Goal: Information Seeking & Learning: Learn about a topic

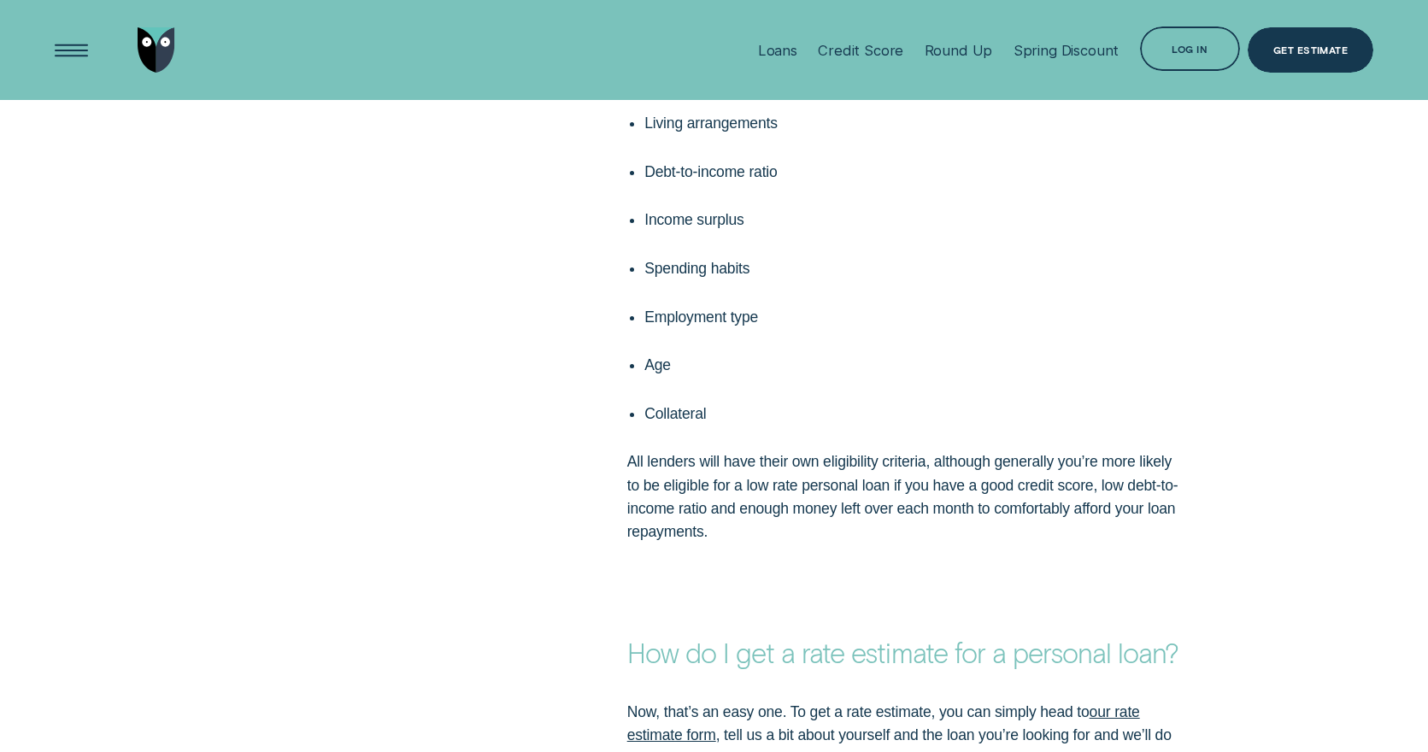
scroll to position [2592, 0]
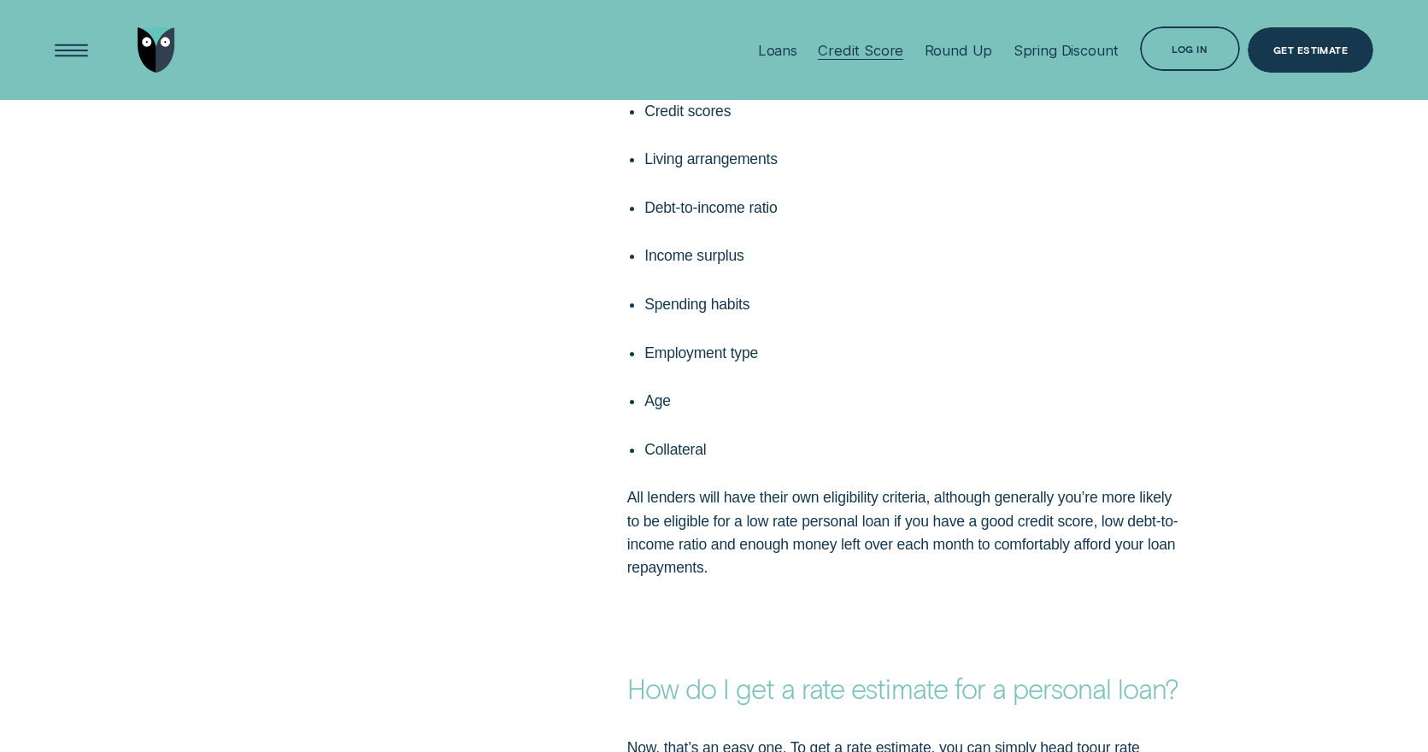
click at [849, 50] on div "Credit Score" at bounding box center [860, 50] width 85 height 17
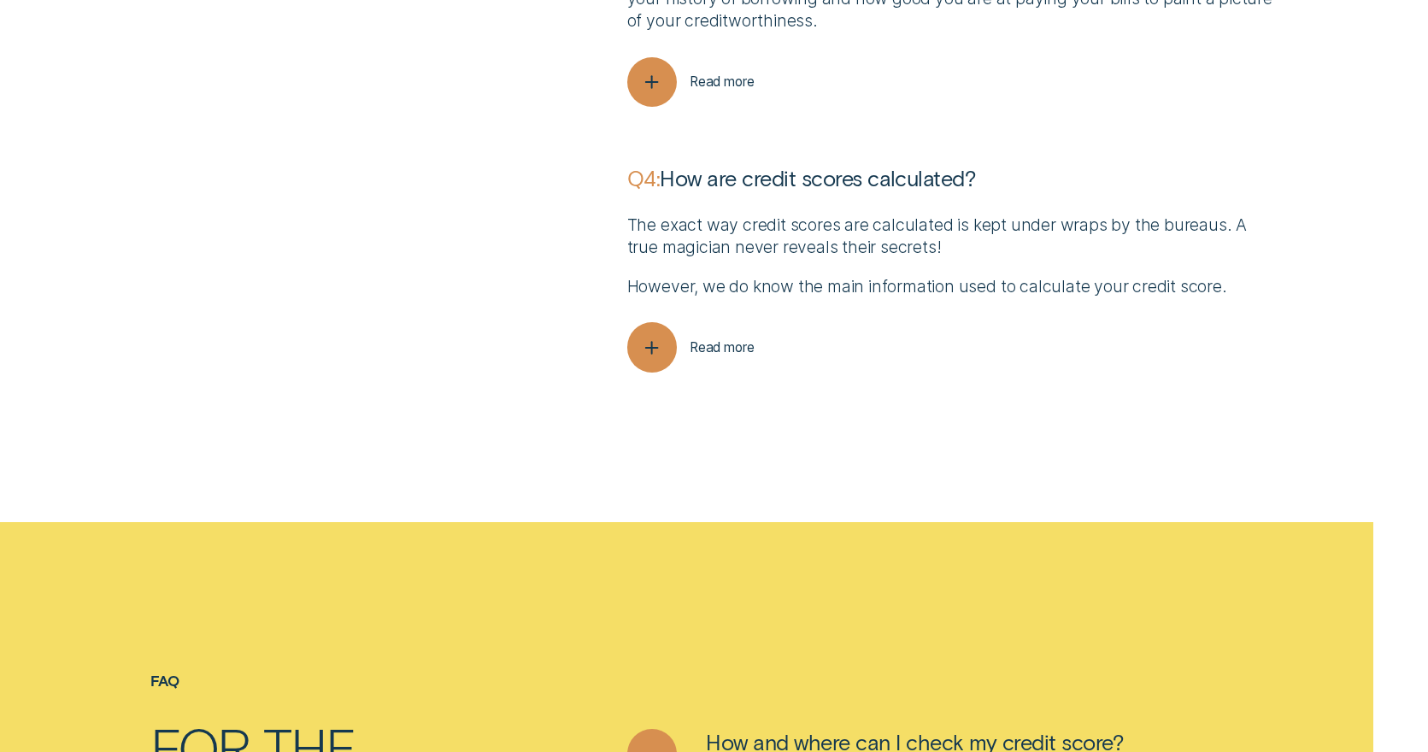
scroll to position [5482, 0]
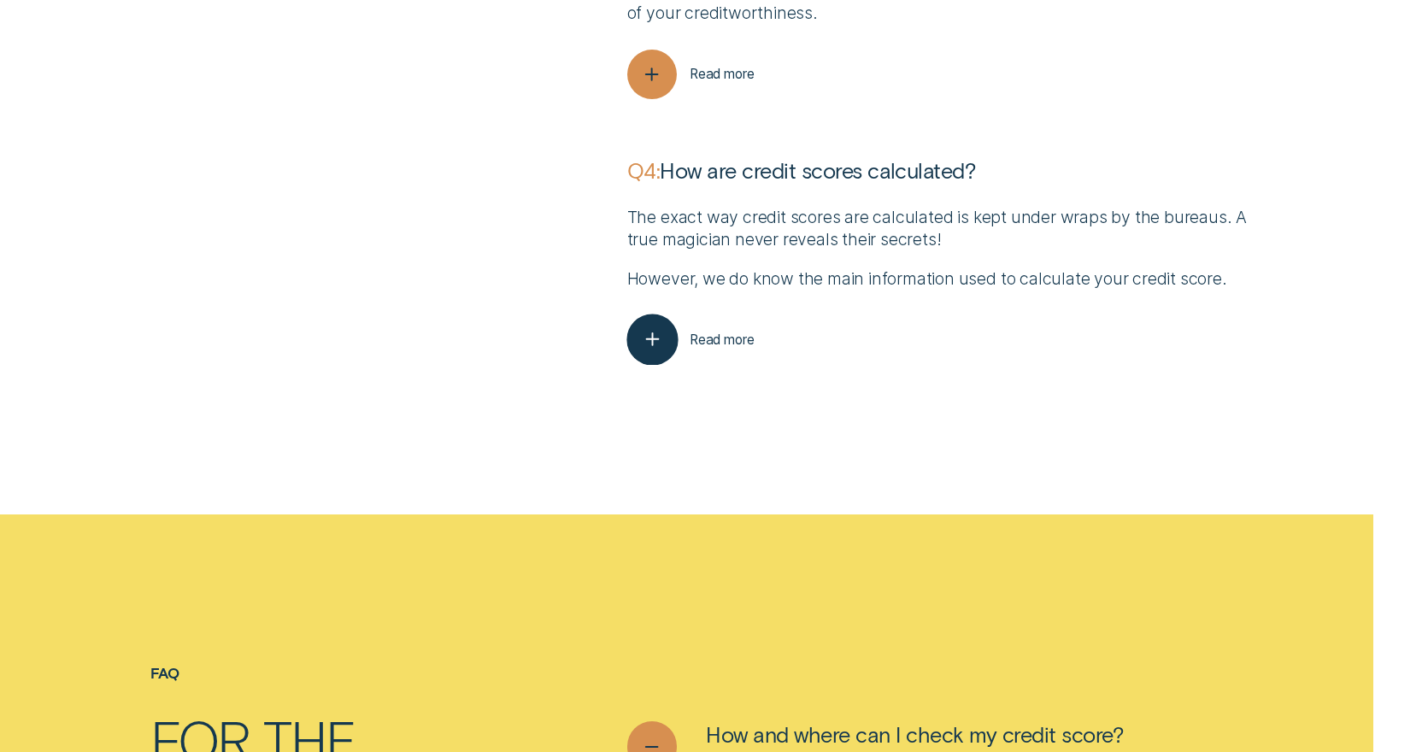
click at [649, 345] on icon "button" at bounding box center [652, 340] width 26 height 26
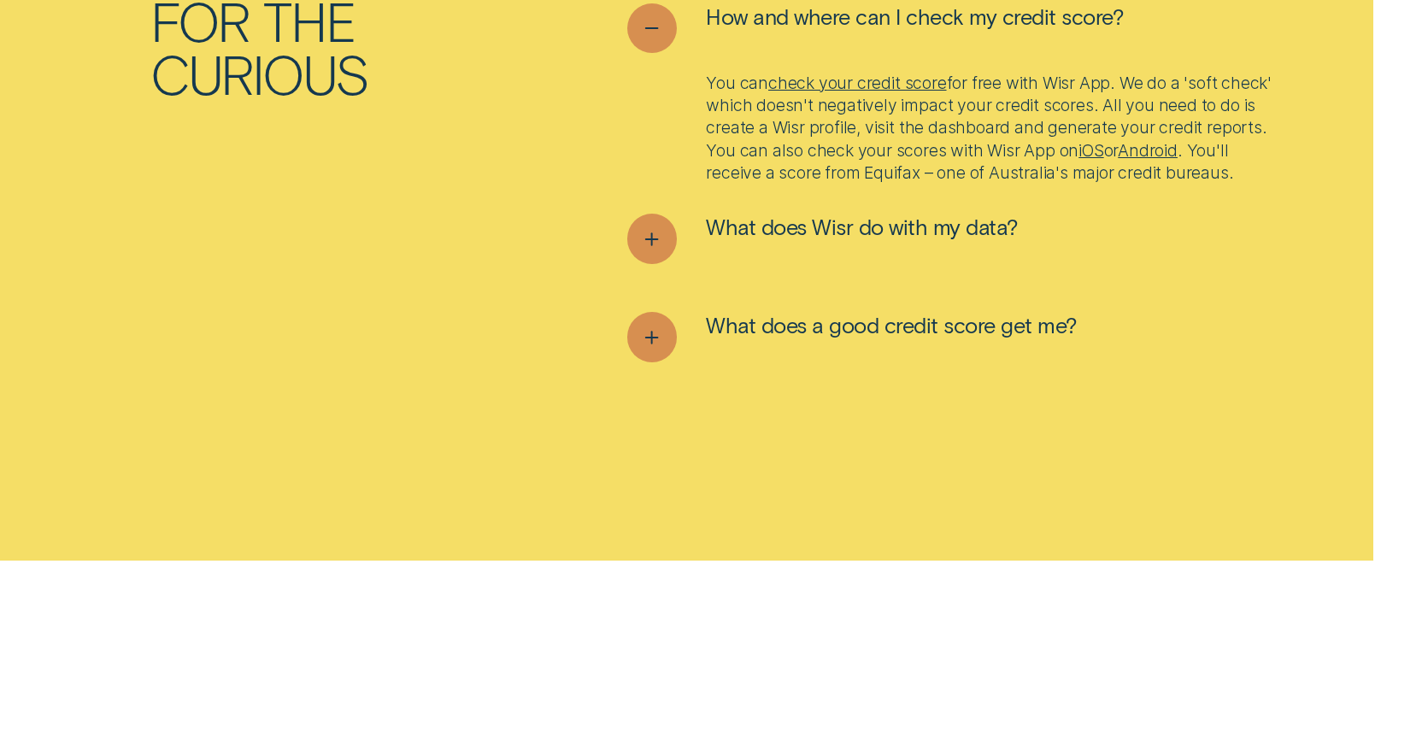
scroll to position [6474, 0]
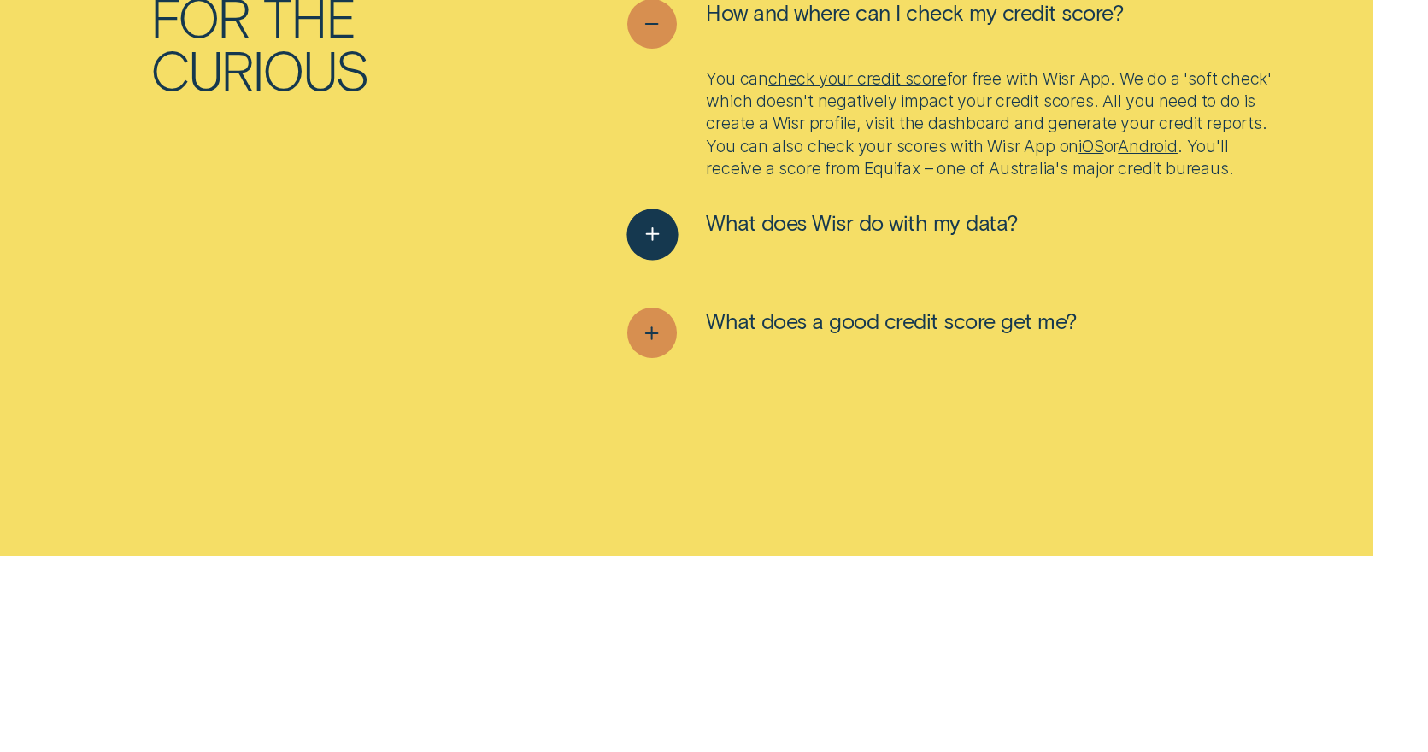
click at [652, 241] on line "See more" at bounding box center [652, 235] width 0 height 12
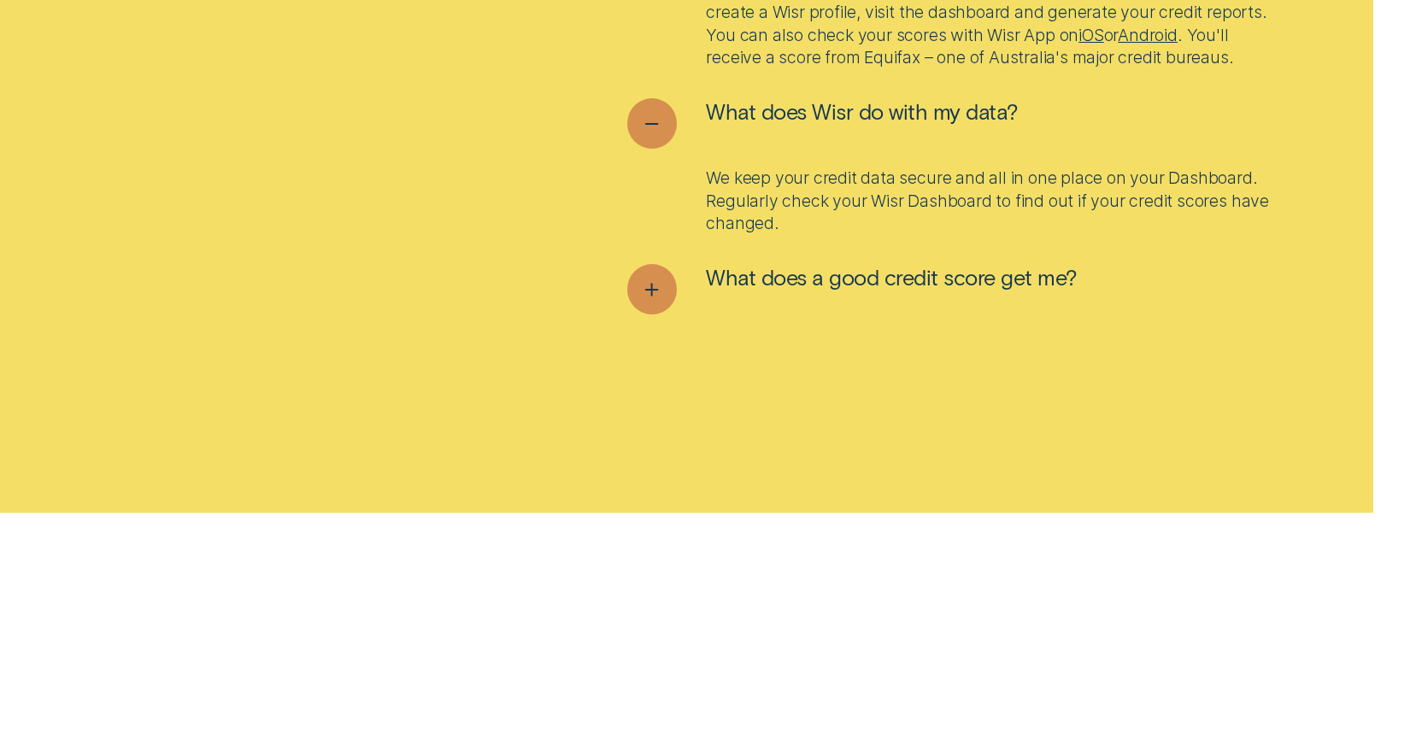
scroll to position [6591, 0]
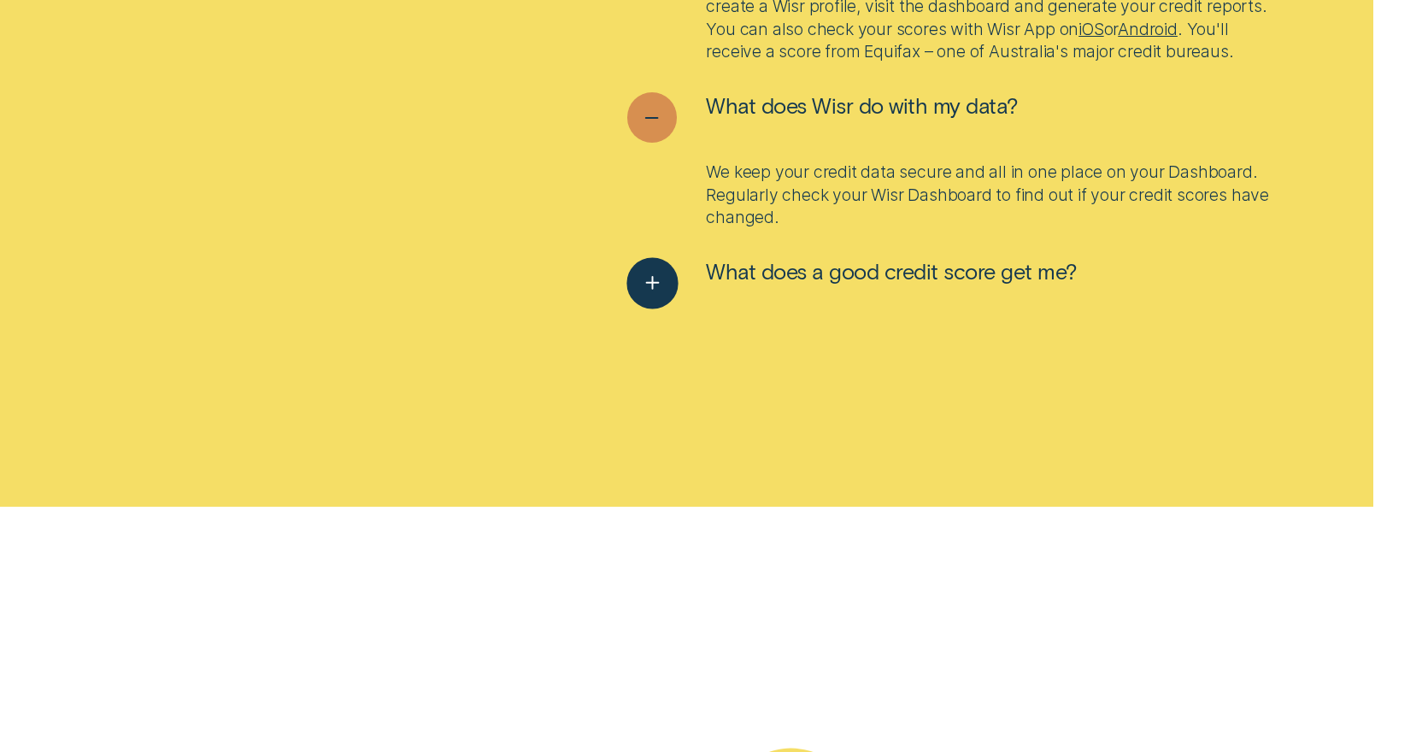
click at [650, 297] on icon "See more" at bounding box center [652, 283] width 26 height 26
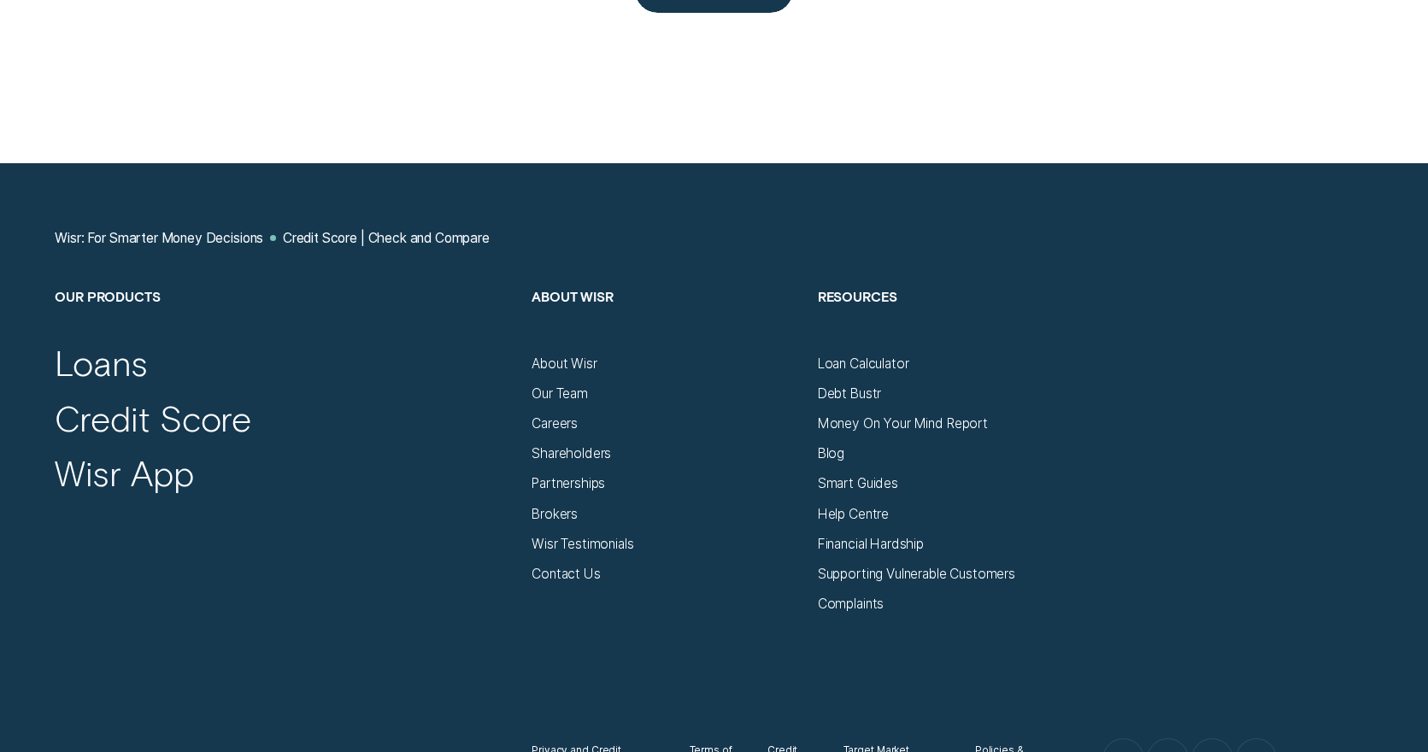
scroll to position [7984, 0]
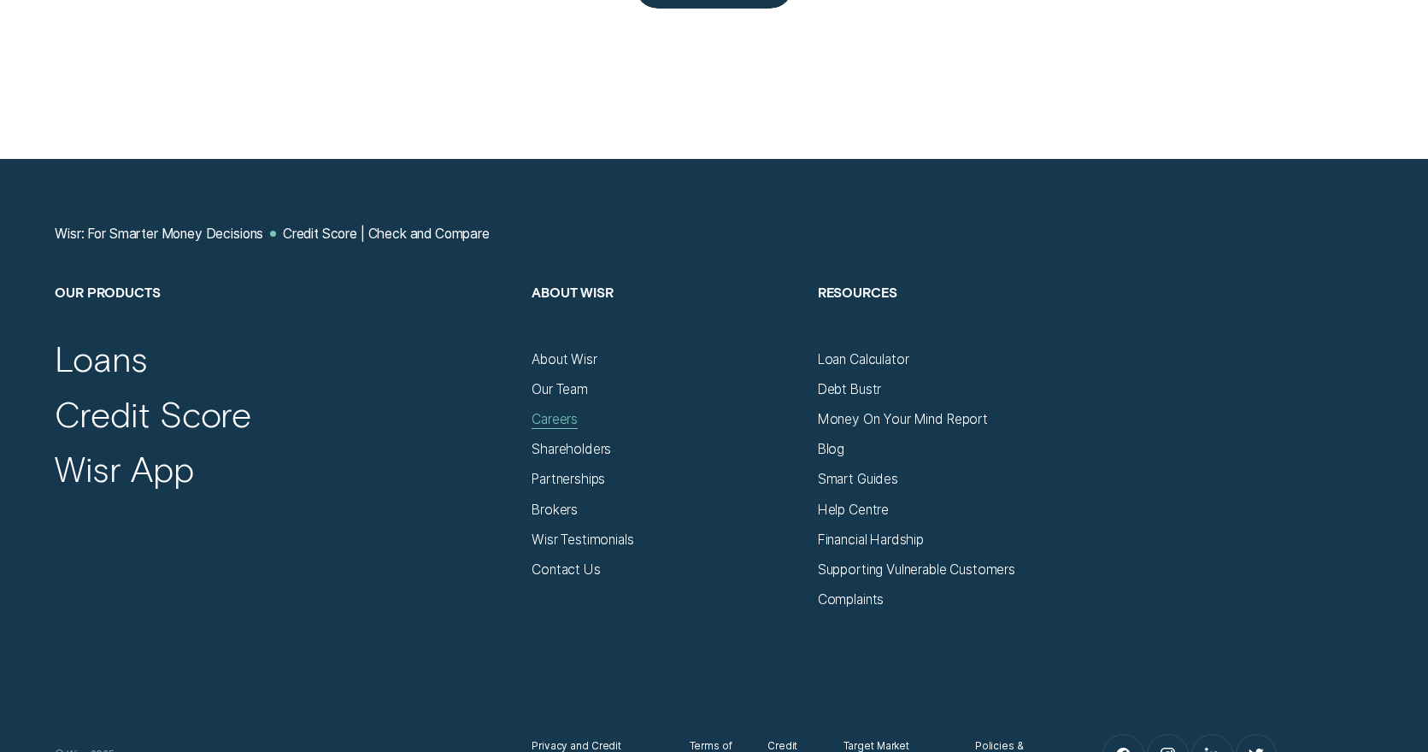
click at [562, 428] on div "Careers" at bounding box center [555, 419] width 46 height 17
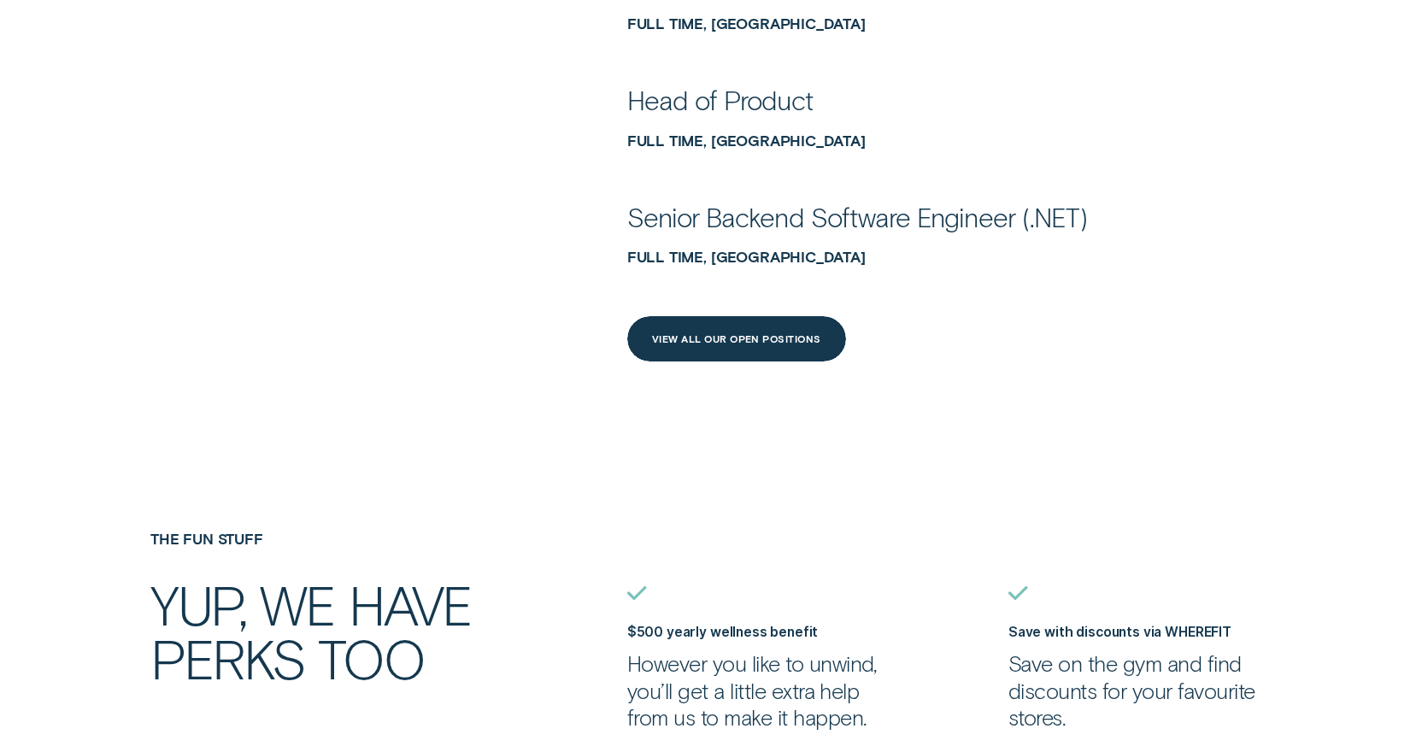
scroll to position [992, 0]
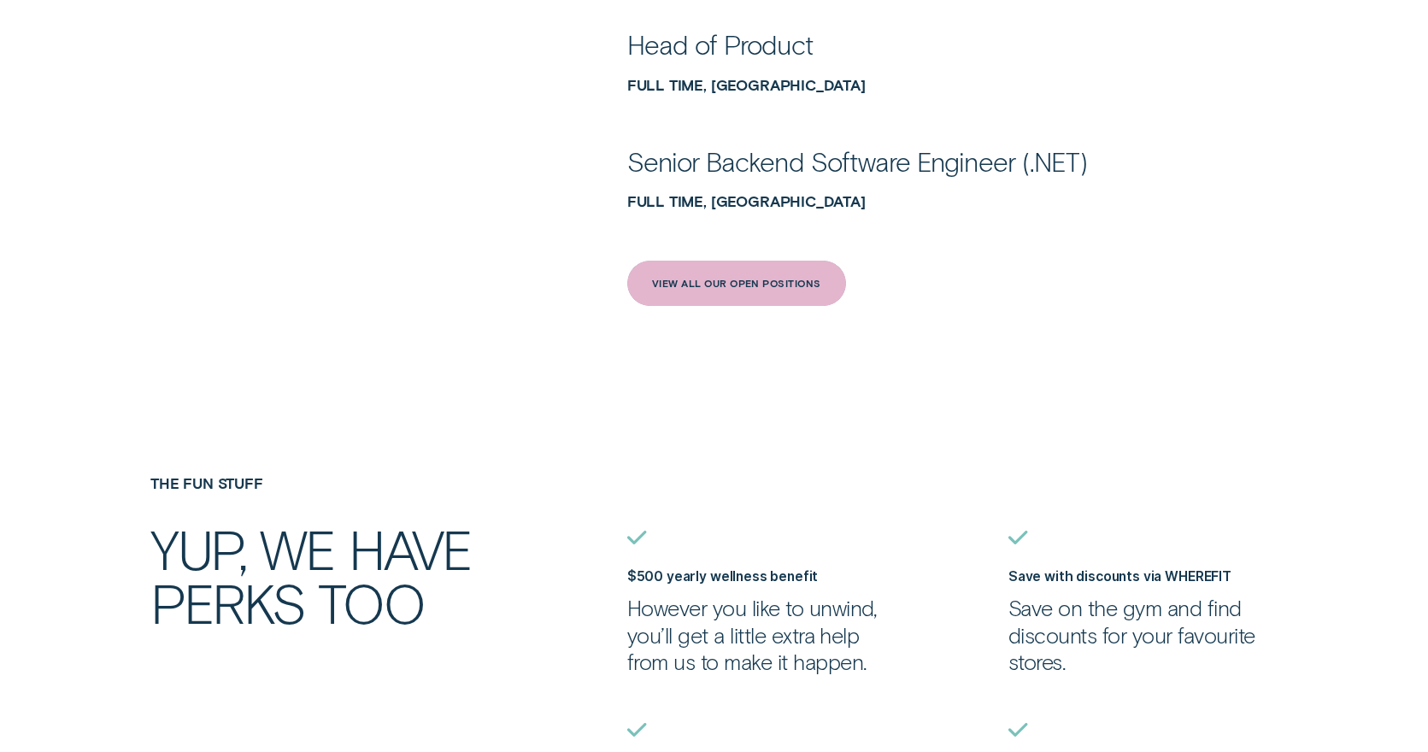
click at [722, 296] on div "View All Our Open Positions" at bounding box center [736, 283] width 219 height 45
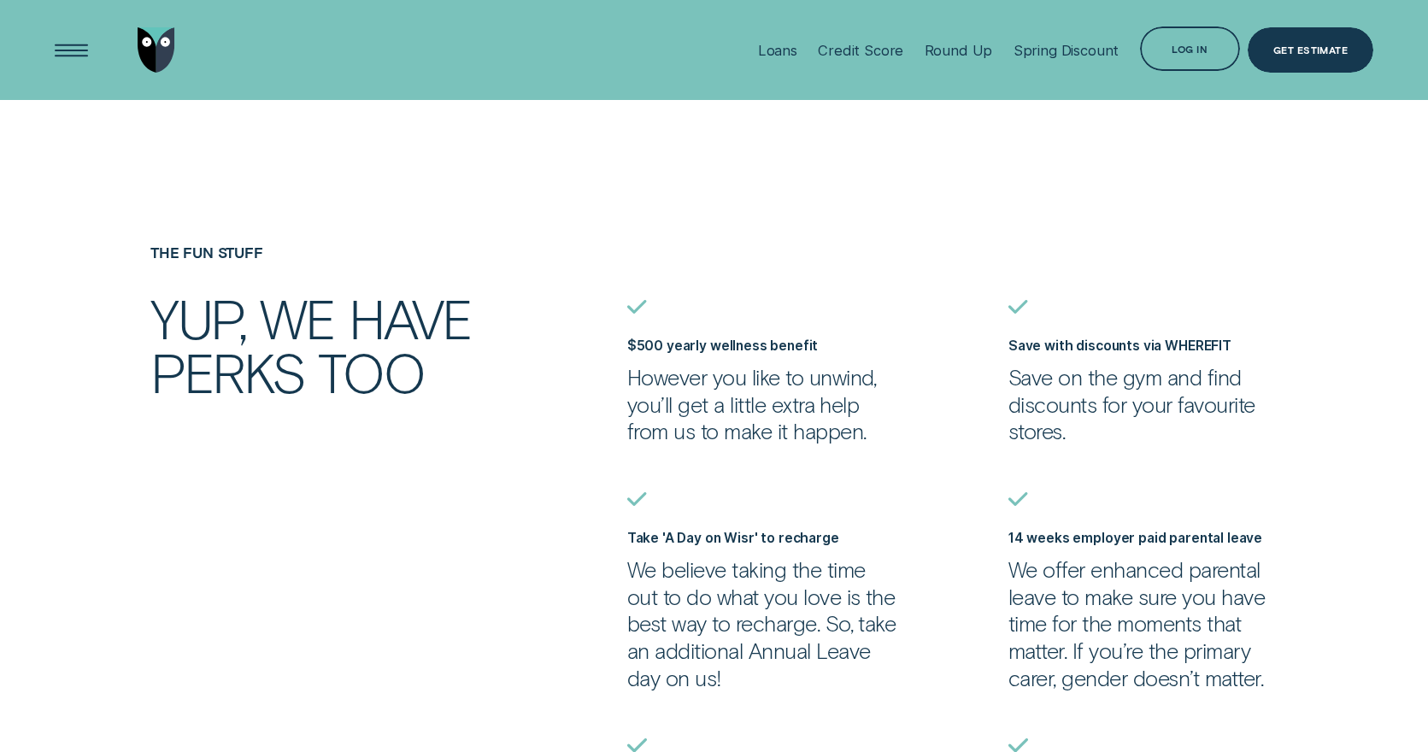
scroll to position [1206, 0]
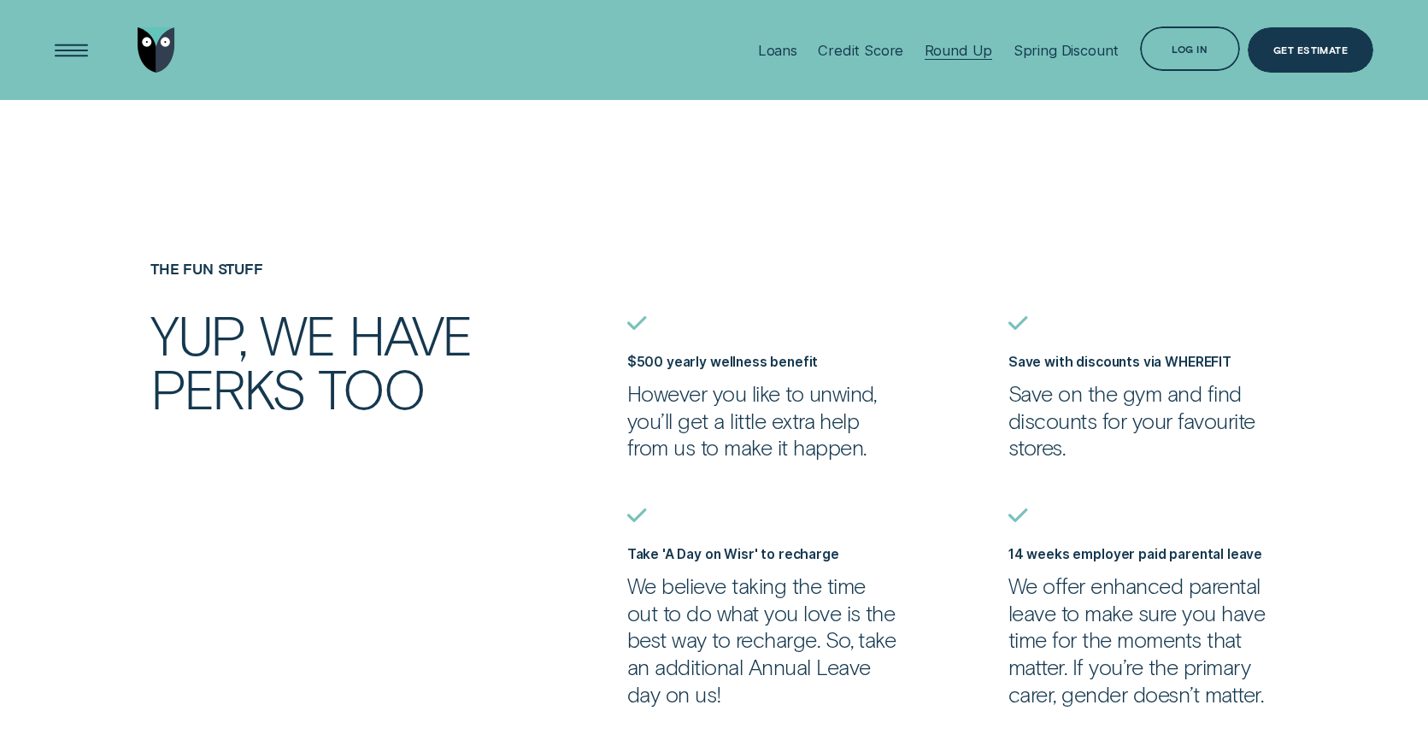
click at [951, 48] on div "Round Up" at bounding box center [959, 50] width 68 height 17
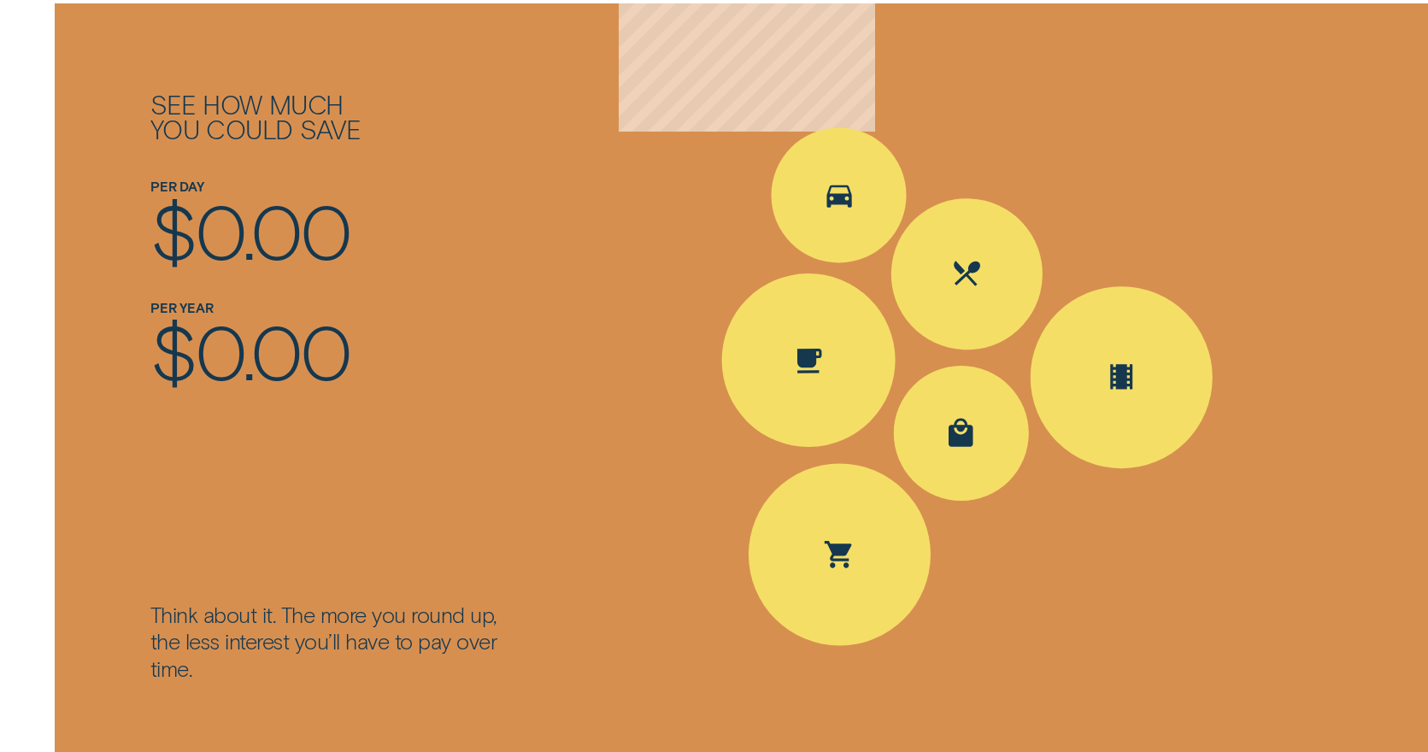
scroll to position [2261, 0]
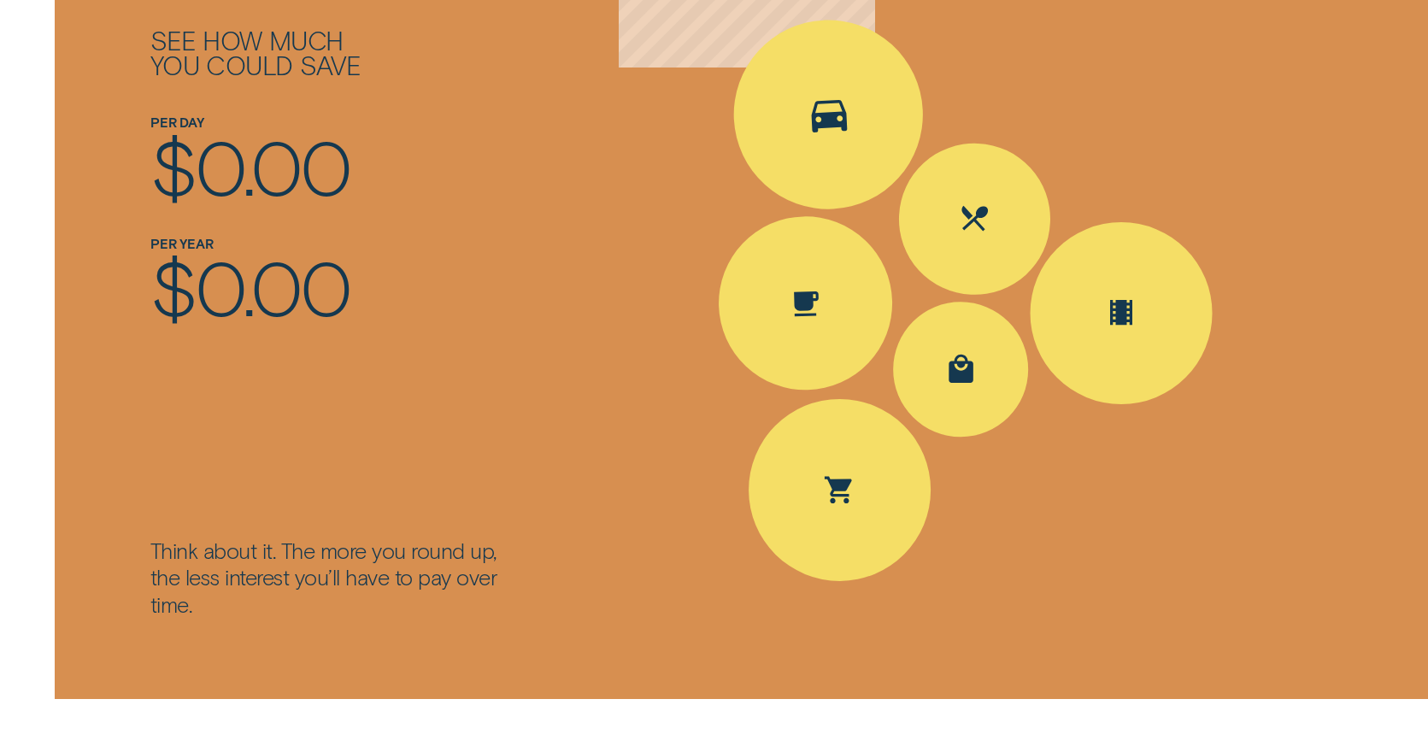
click at [850, 139] on icon "Spent Transport $5.60; The round up $0.40" at bounding box center [828, 114] width 49 height 52
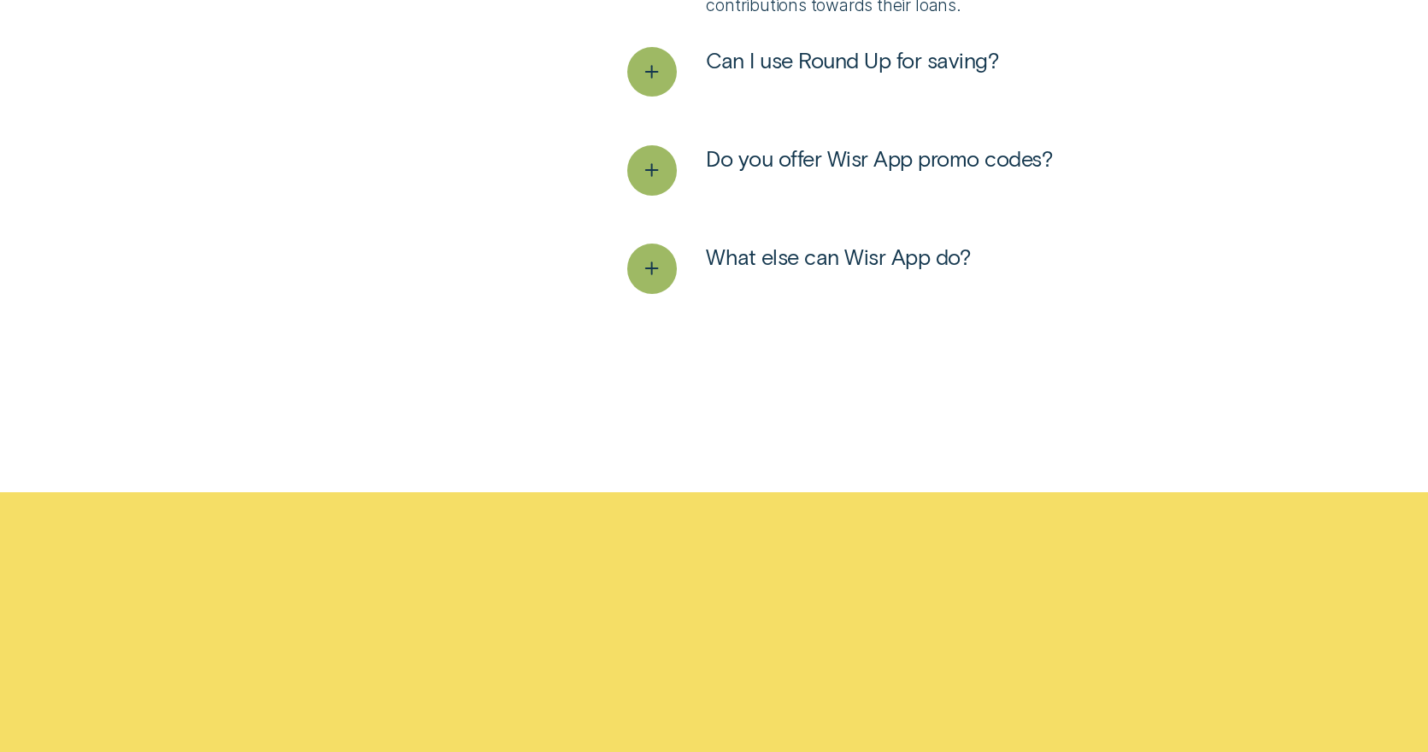
scroll to position [4287, 0]
click at [647, 183] on icon "See more" at bounding box center [652, 169] width 26 height 26
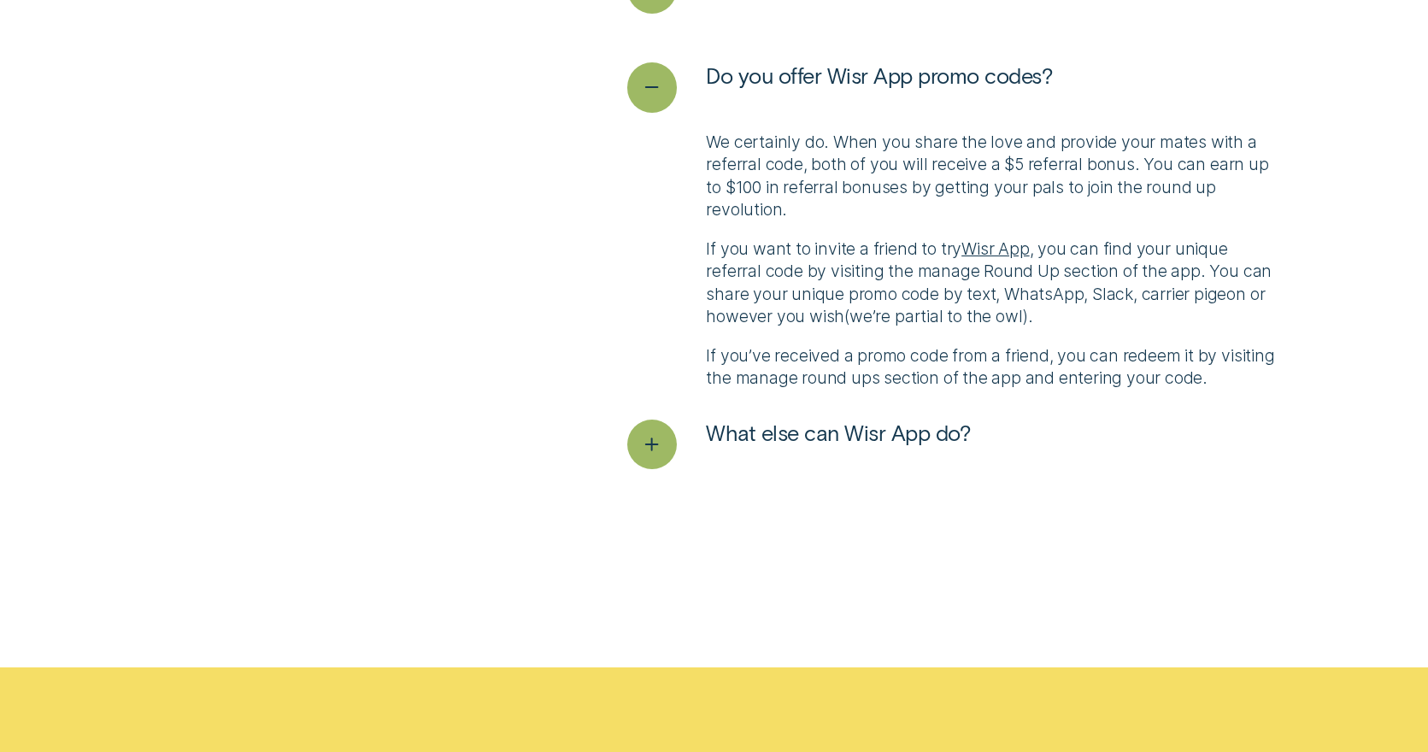
scroll to position [4379, 0]
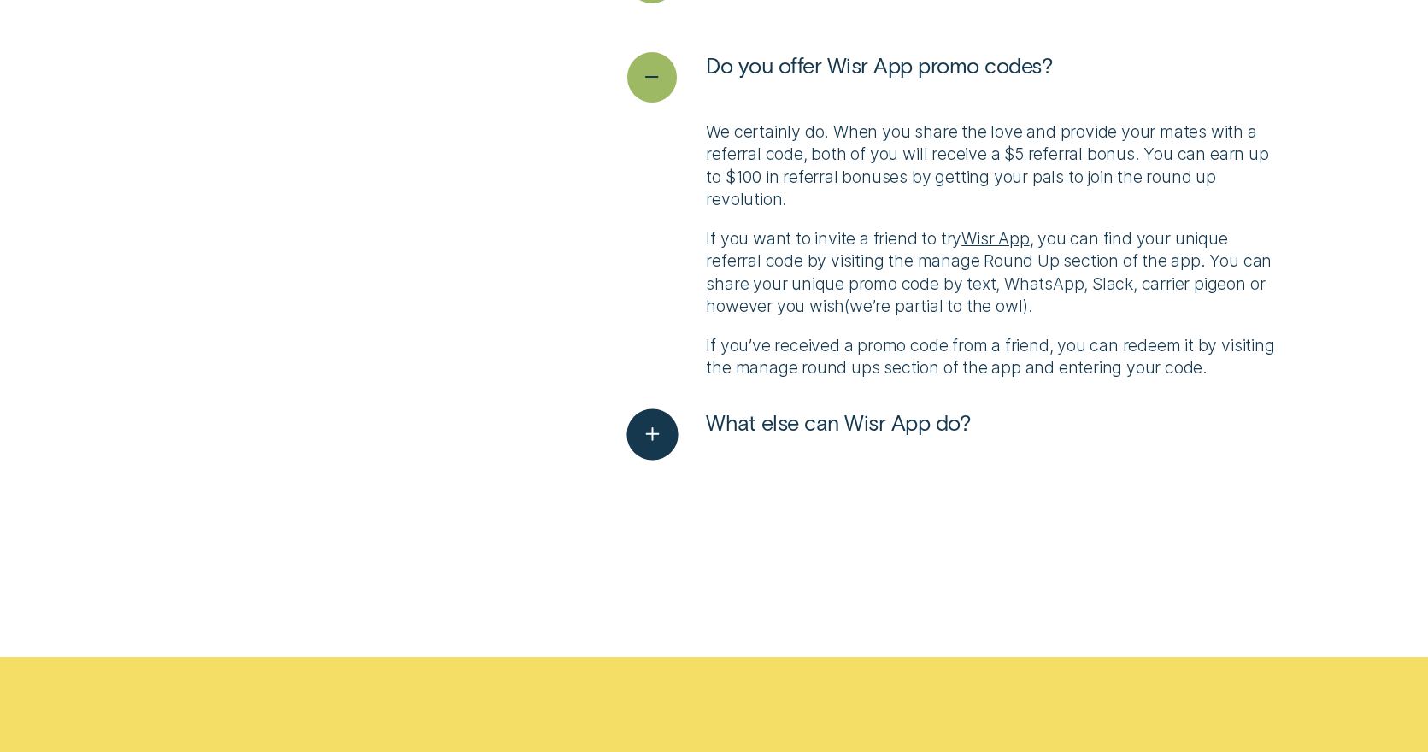
click at [665, 460] on div "See more" at bounding box center [652, 434] width 51 height 51
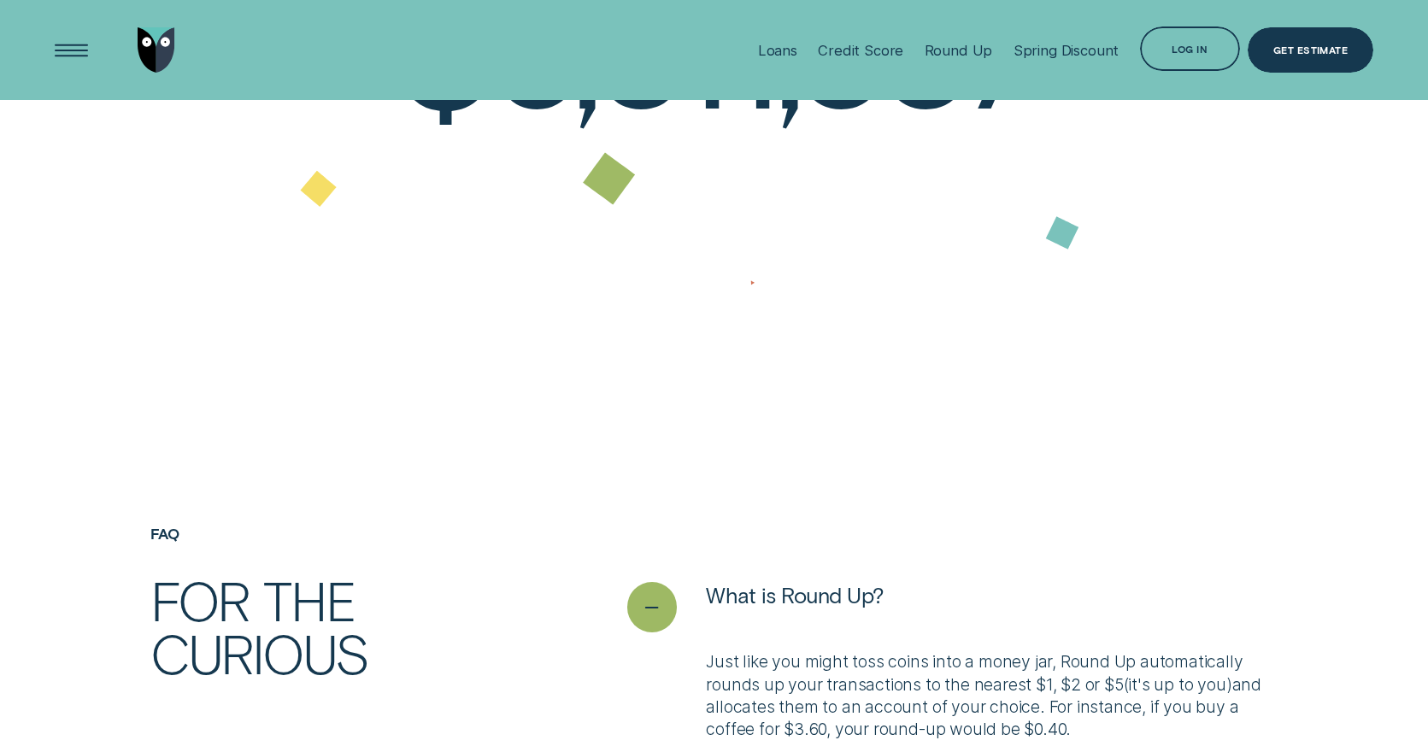
scroll to position [3320, 0]
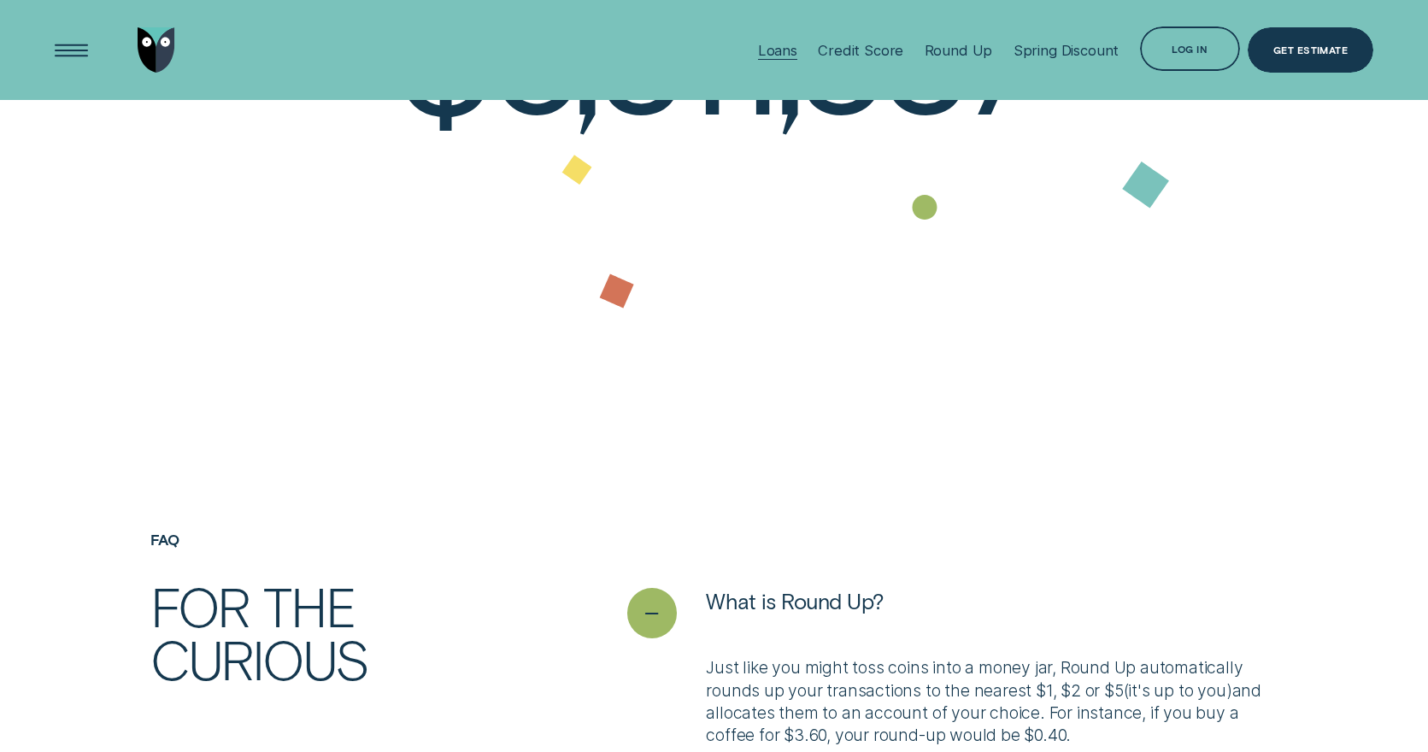
click at [779, 52] on div "Loans" at bounding box center [777, 50] width 39 height 17
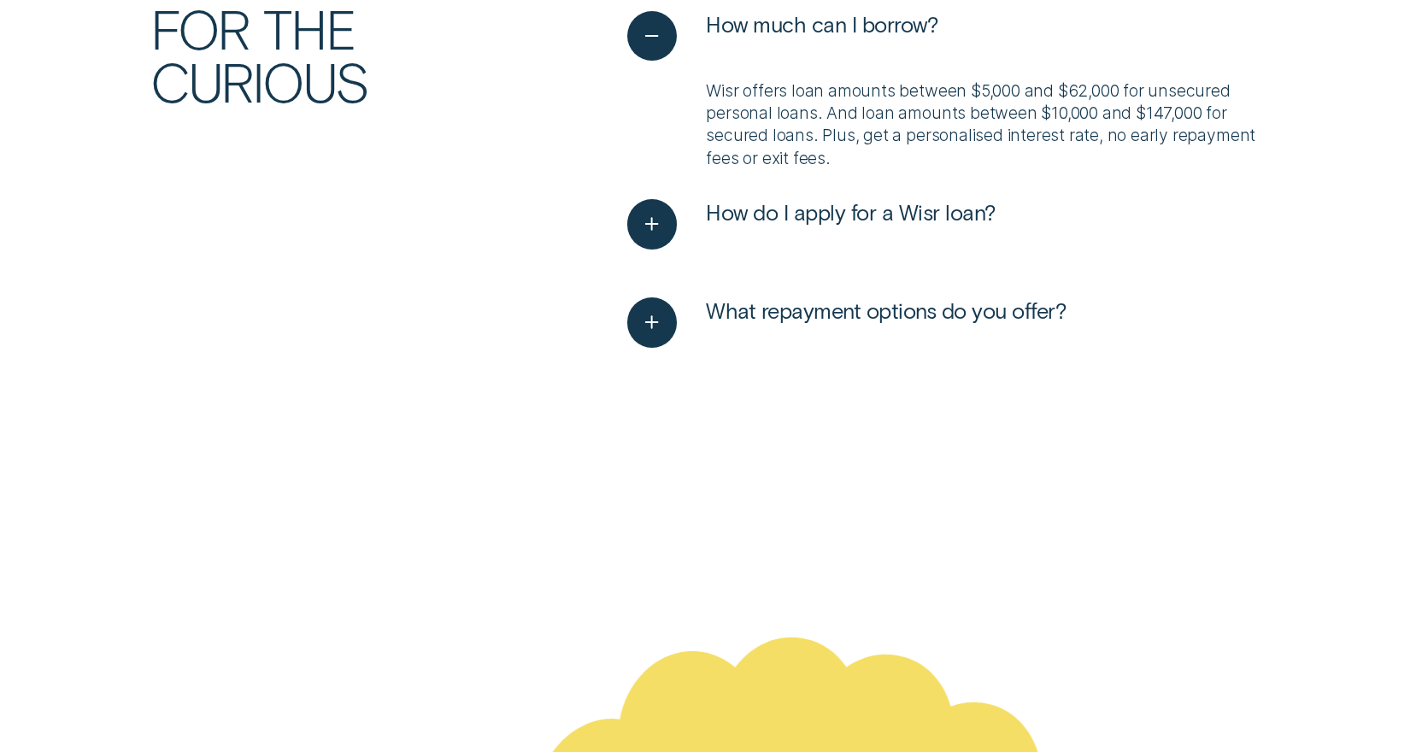
scroll to position [4872, 0]
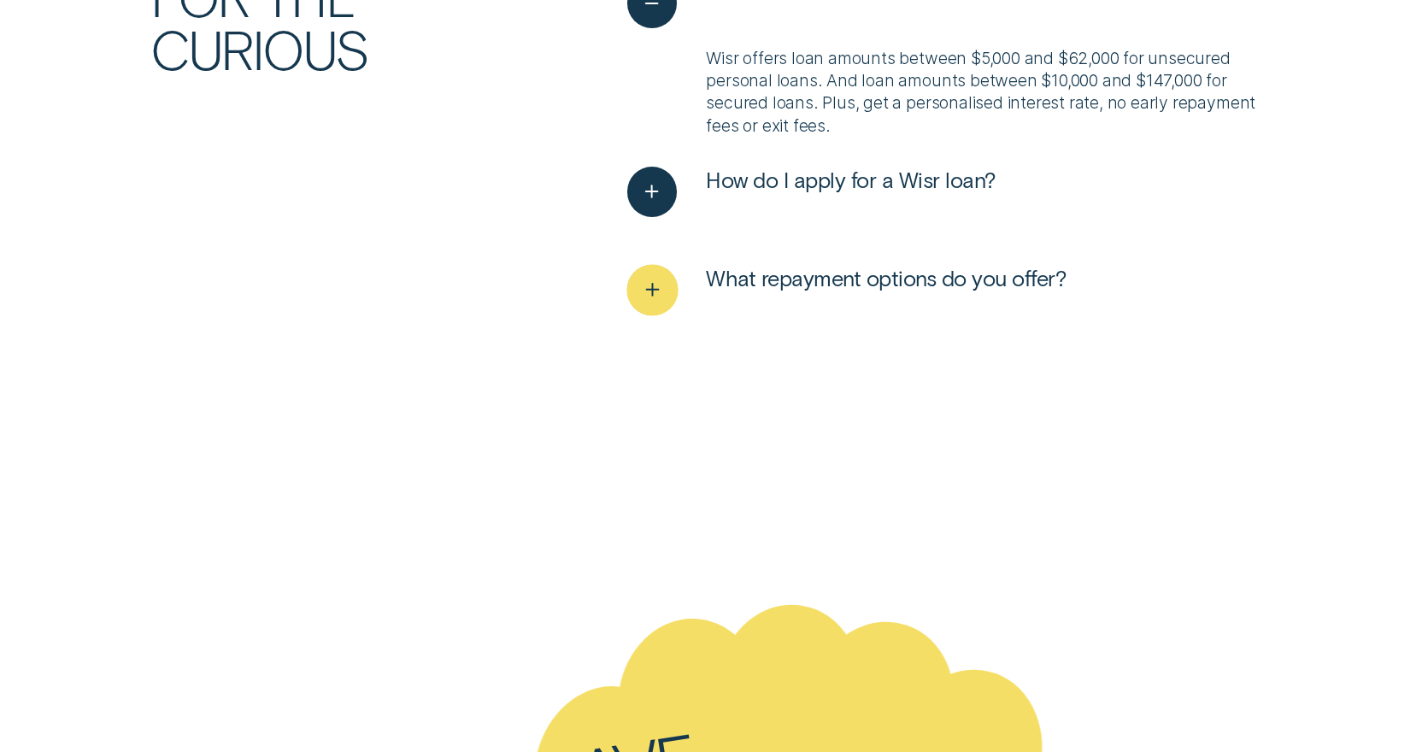
click at [758, 292] on button "What repayment options do you offer?" at bounding box center [846, 290] width 439 height 50
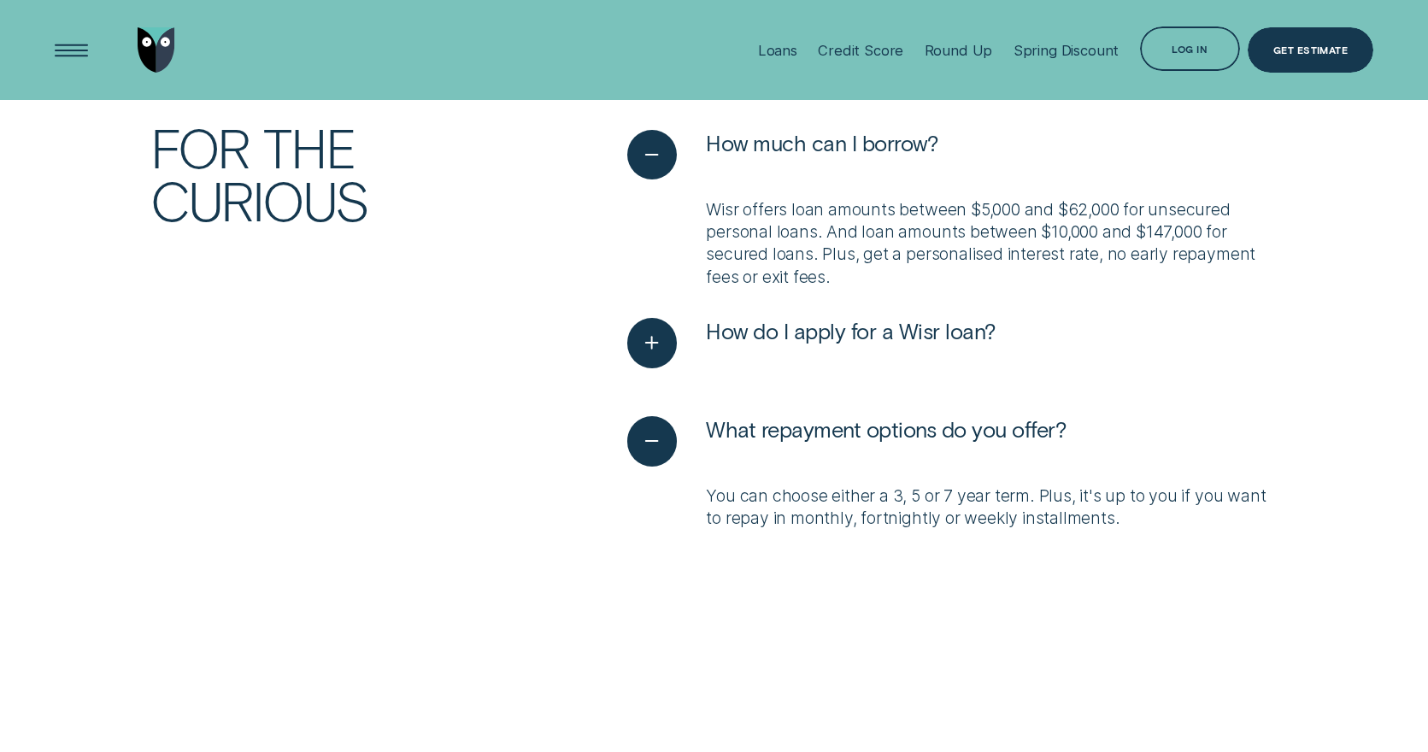
scroll to position [4652, 0]
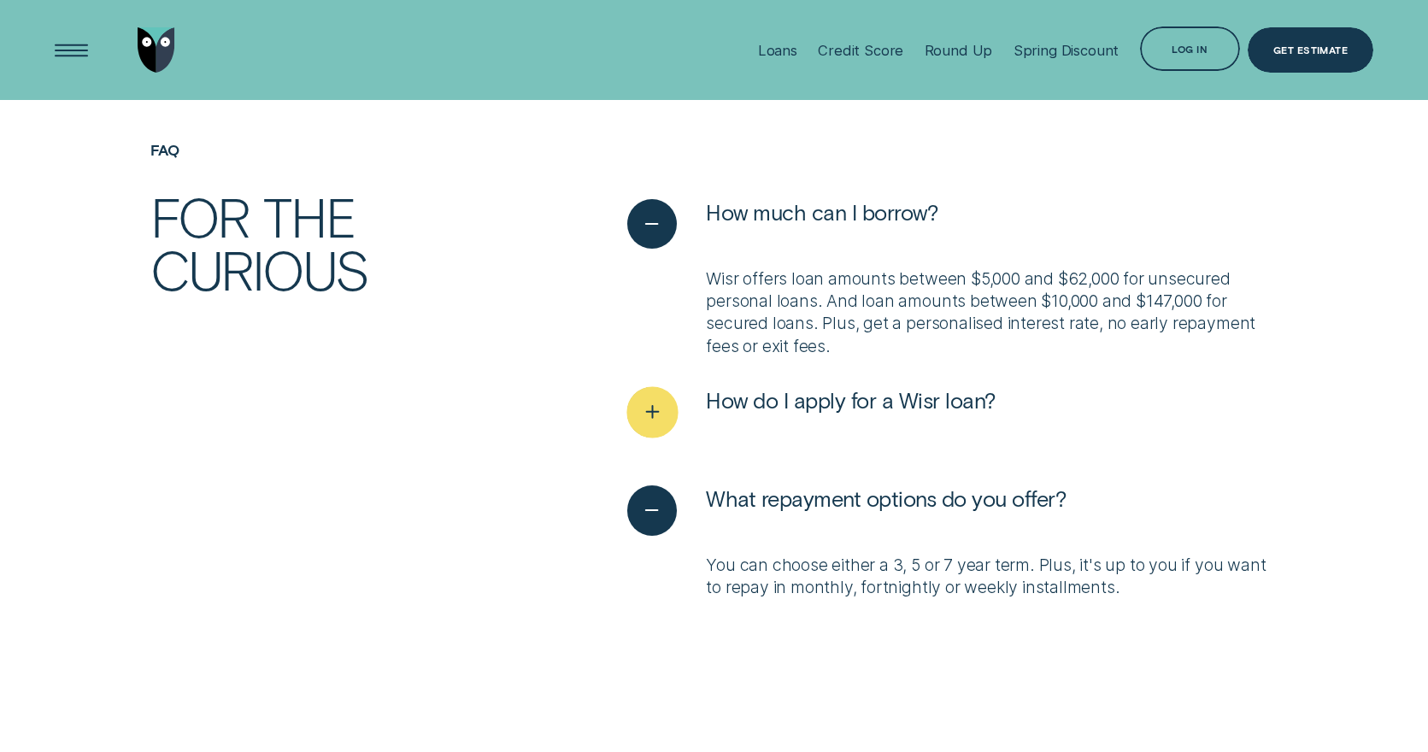
click at [638, 423] on div "See more" at bounding box center [652, 411] width 51 height 51
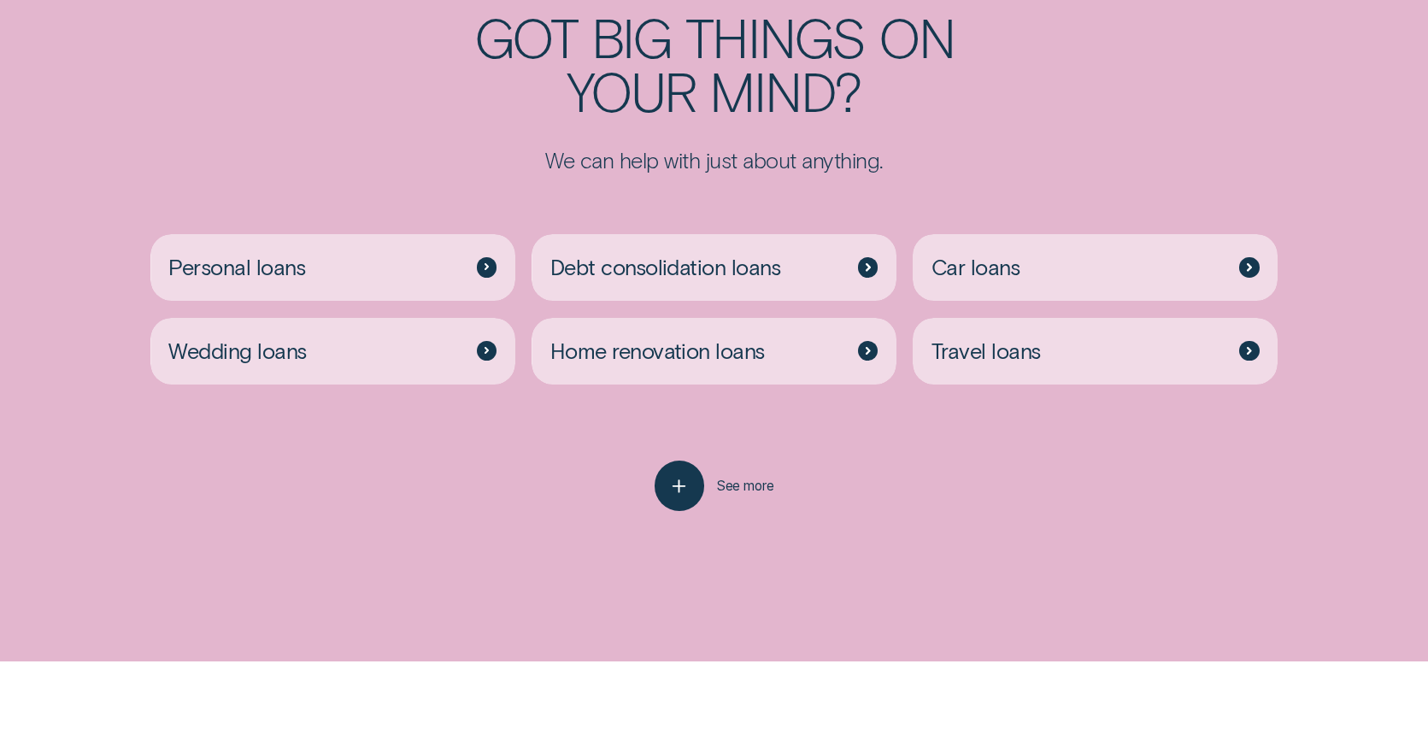
scroll to position [4002, 0]
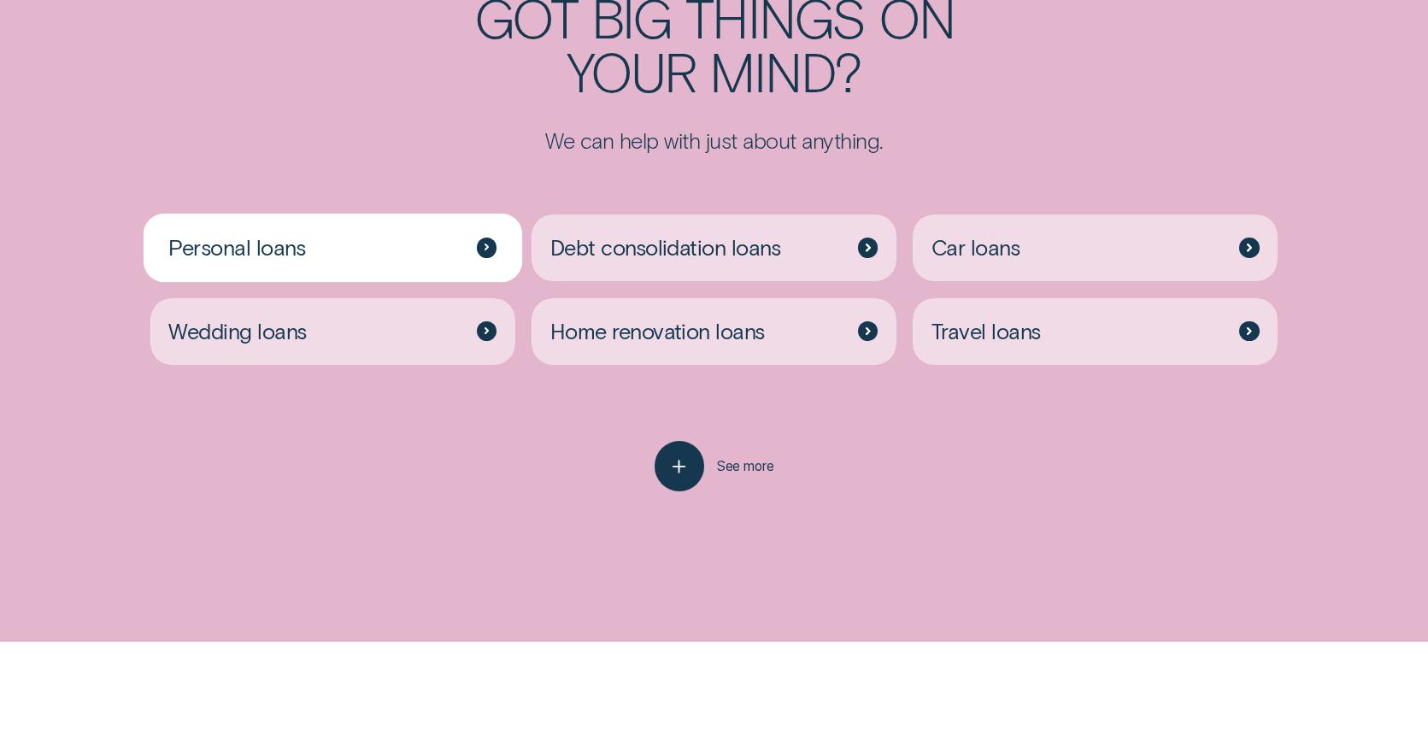
click at [456, 265] on div "Personal loans" at bounding box center [332, 248] width 365 height 67
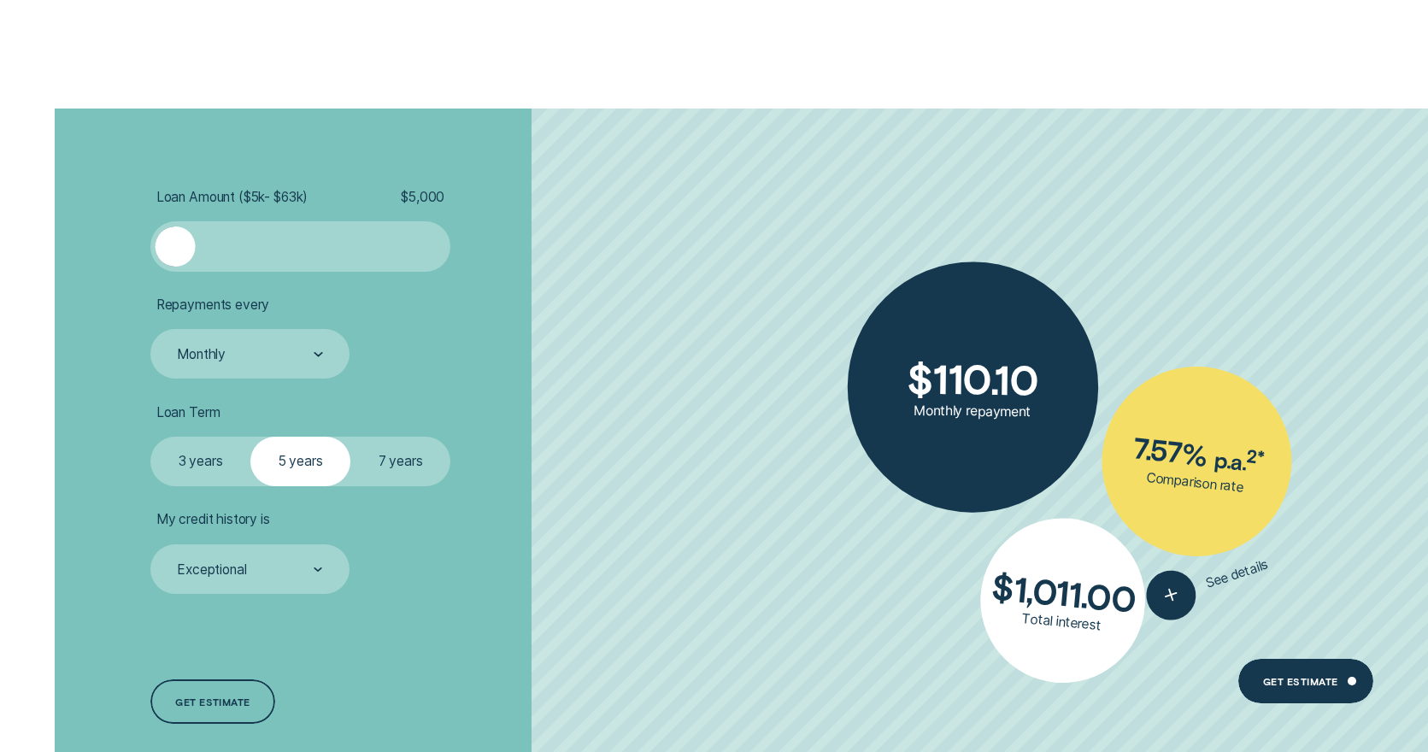
scroll to position [4776, 0]
click at [318, 578] on div at bounding box center [318, 569] width 9 height 49
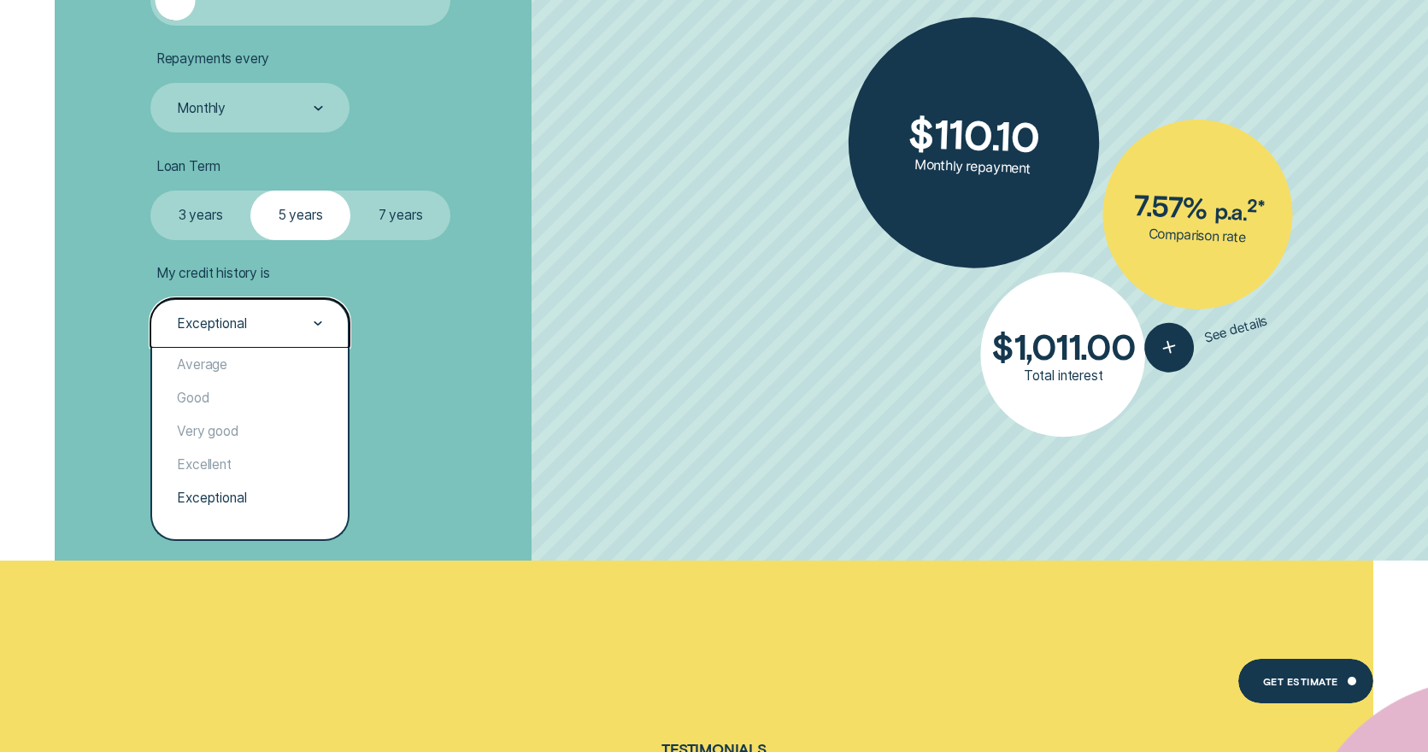
scroll to position [5018, 0]
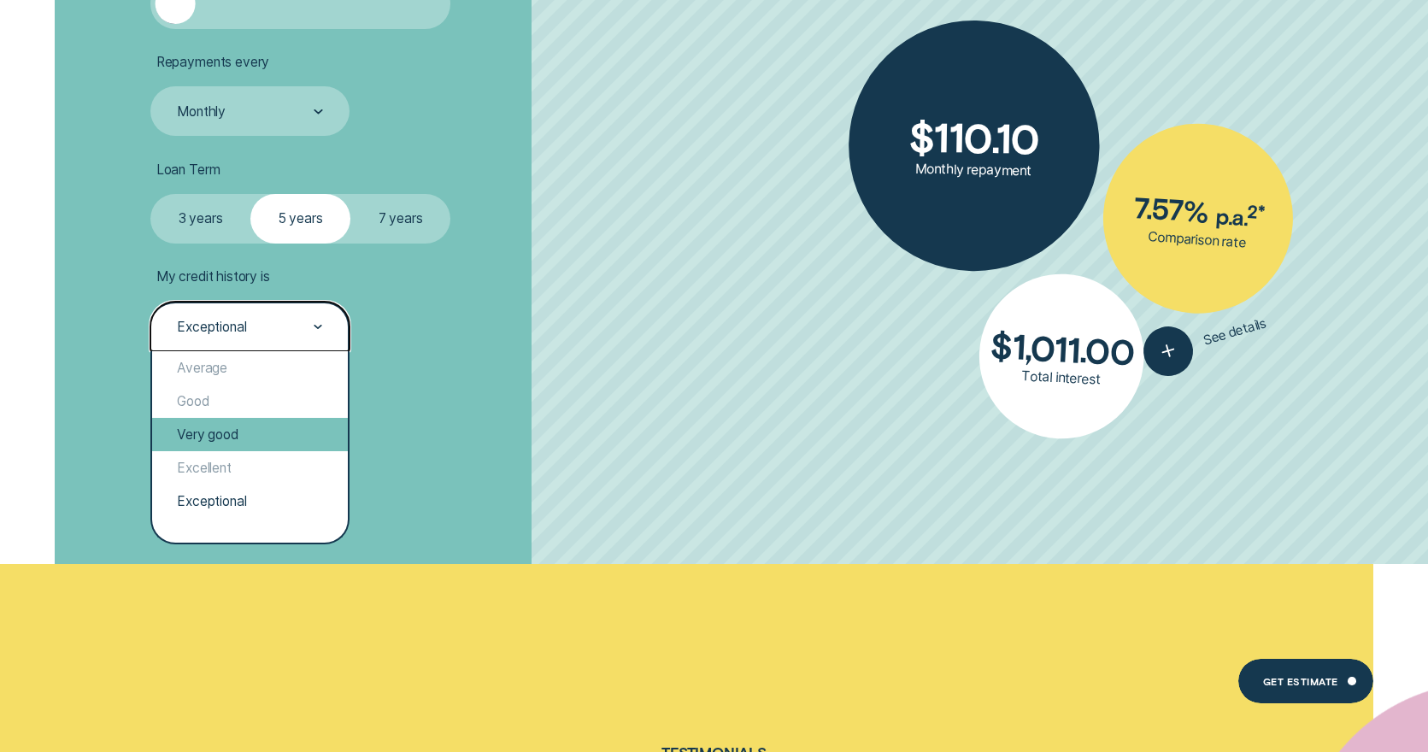
click at [224, 445] on div "Very good" at bounding box center [250, 434] width 196 height 33
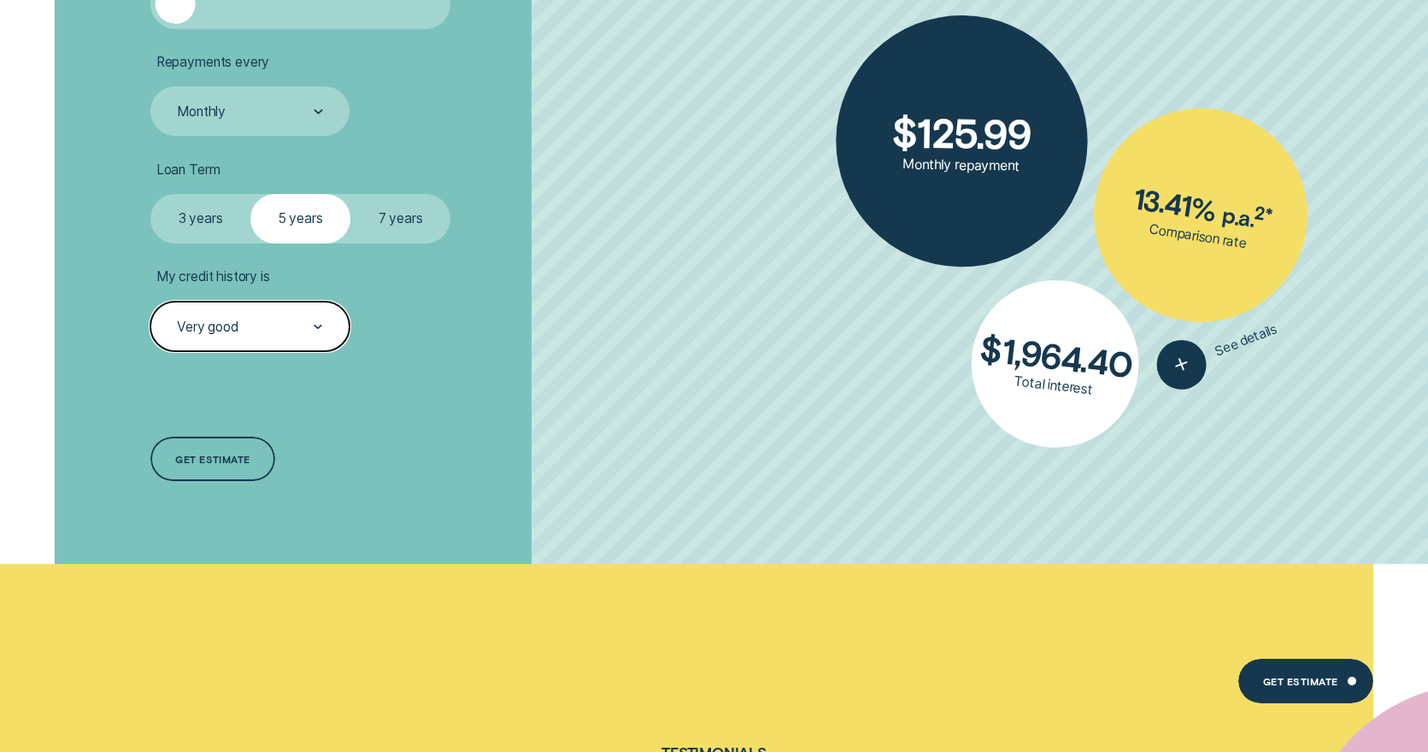
scroll to position [5014, 0]
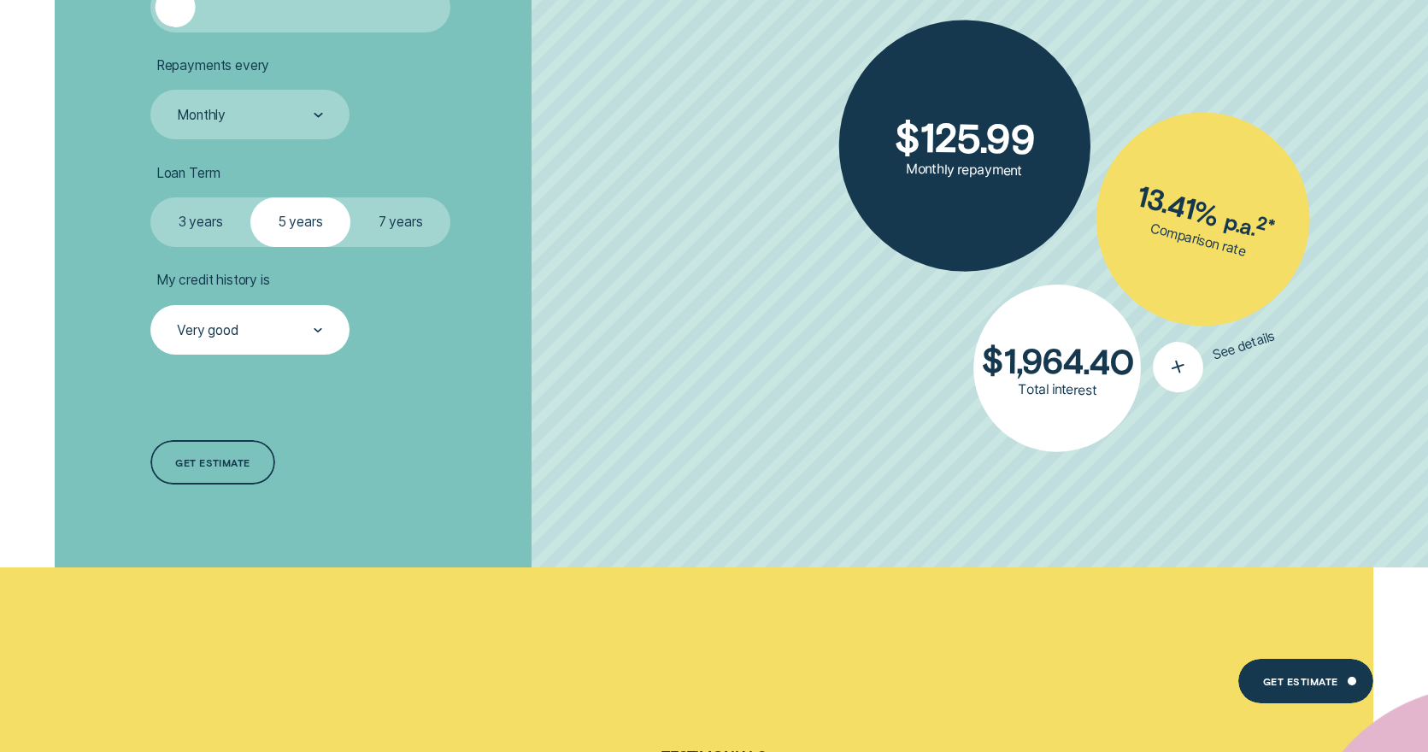
click at [1188, 377] on icon "button" at bounding box center [1178, 367] width 32 height 32
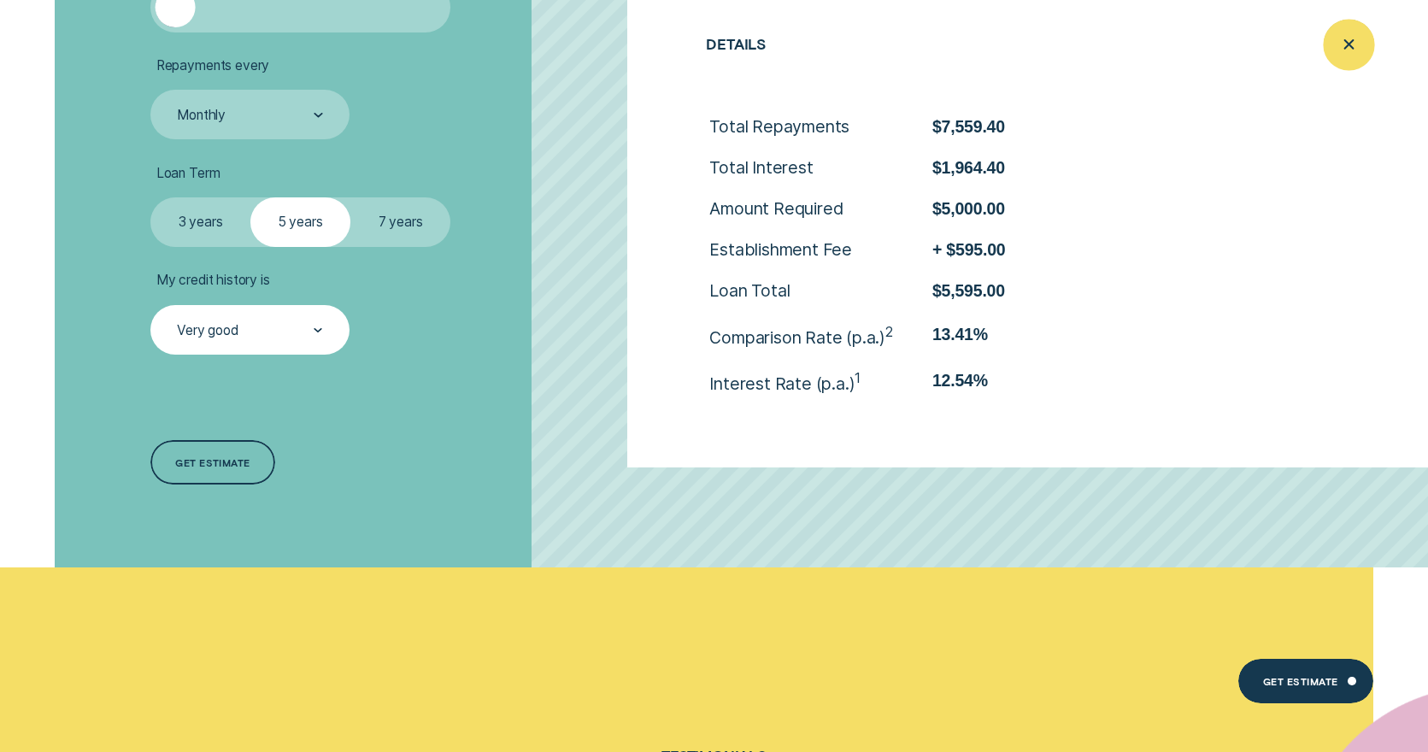
click at [1338, 39] on icon "Close loan details" at bounding box center [1349, 45] width 26 height 26
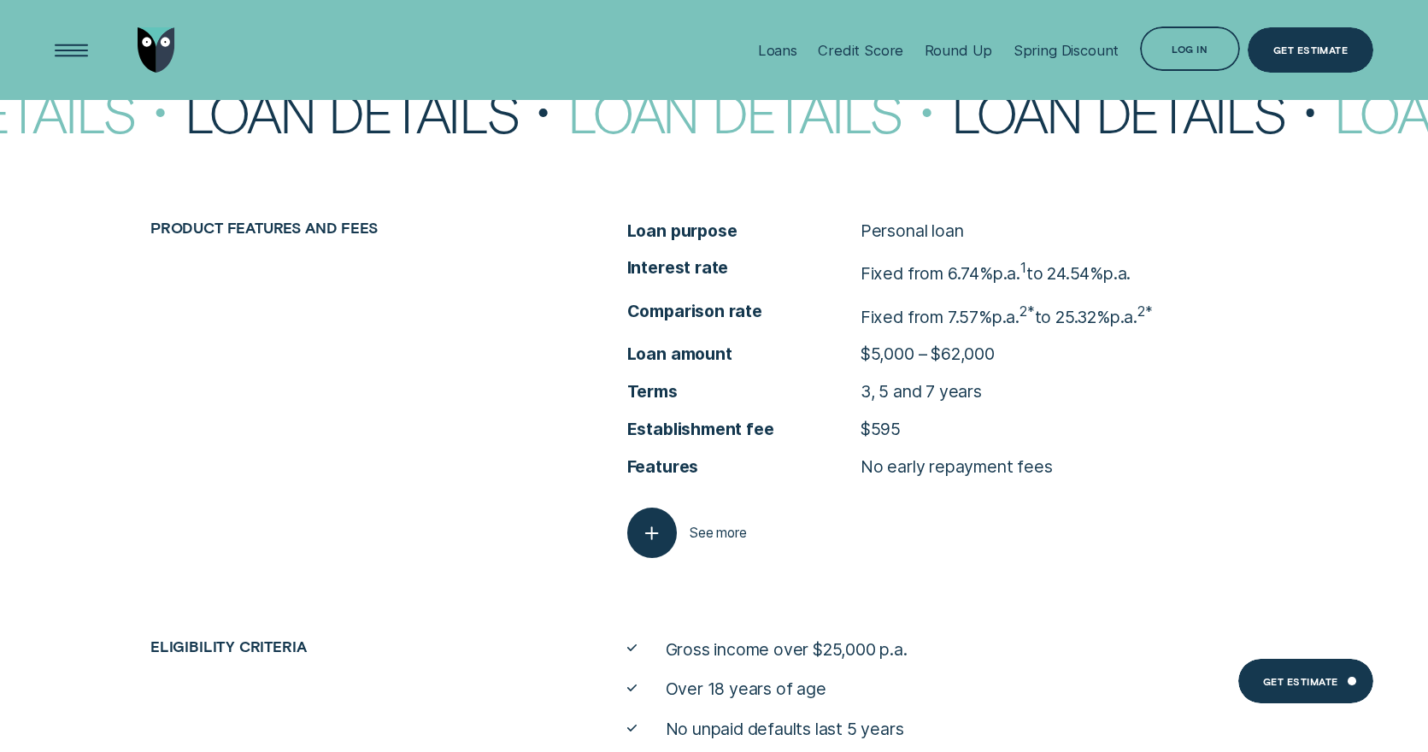
scroll to position [7215, 0]
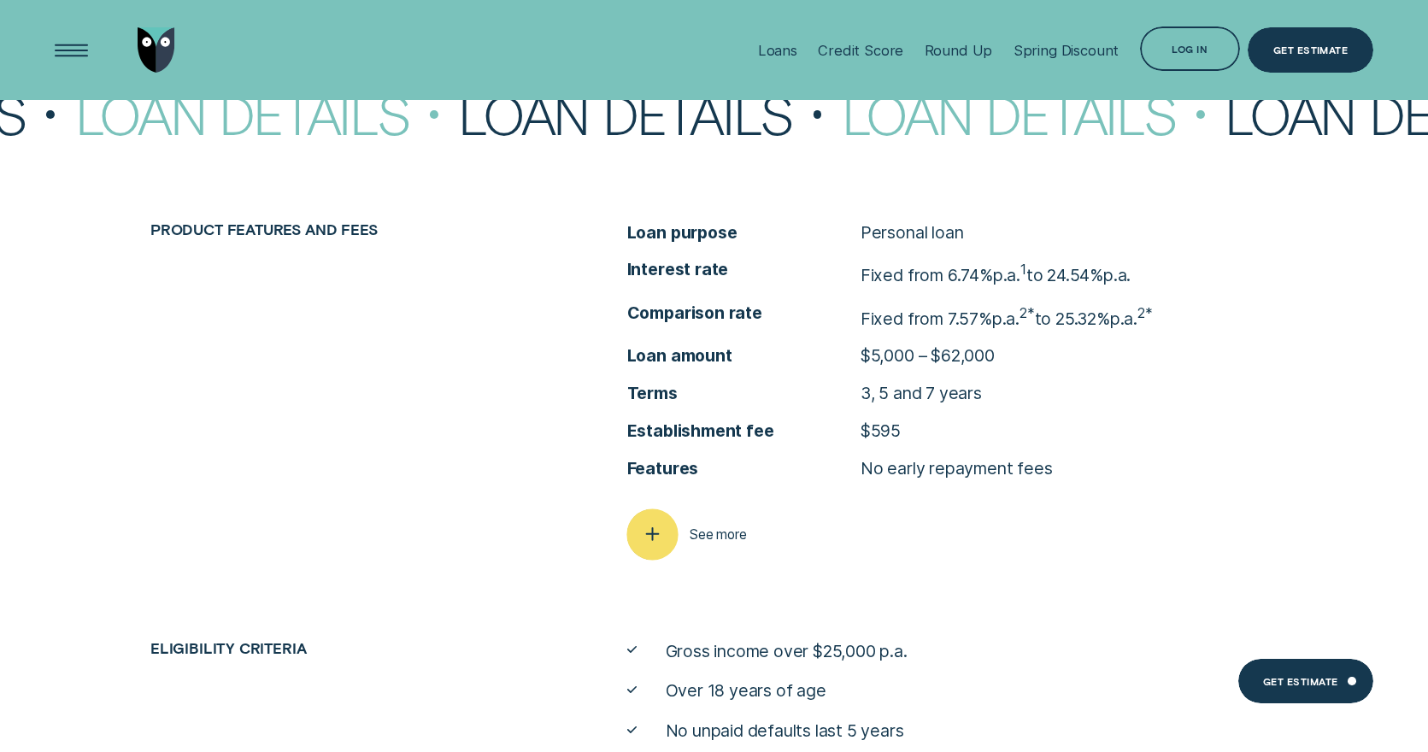
click at [668, 528] on div "button" at bounding box center [652, 534] width 51 height 51
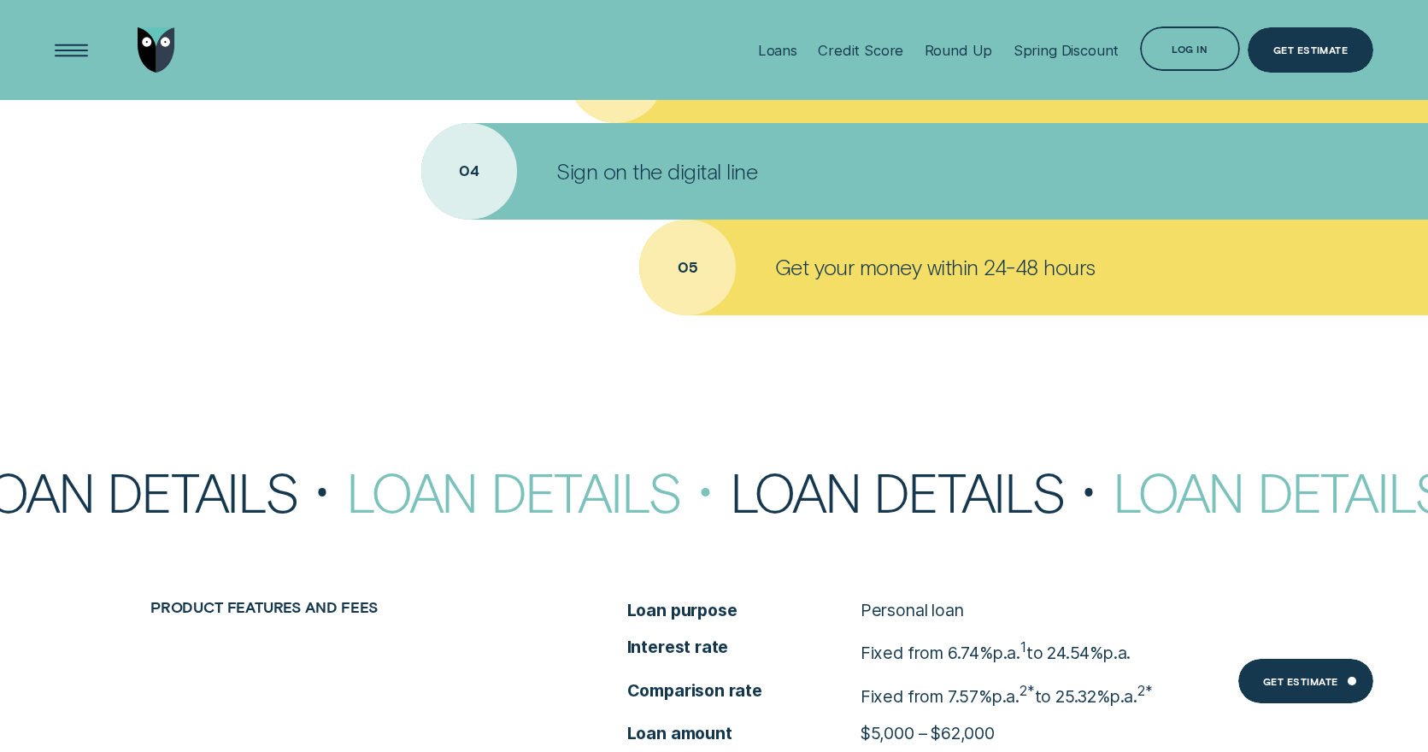
scroll to position [6827, 0]
